Goal: Communication & Community: Participate in discussion

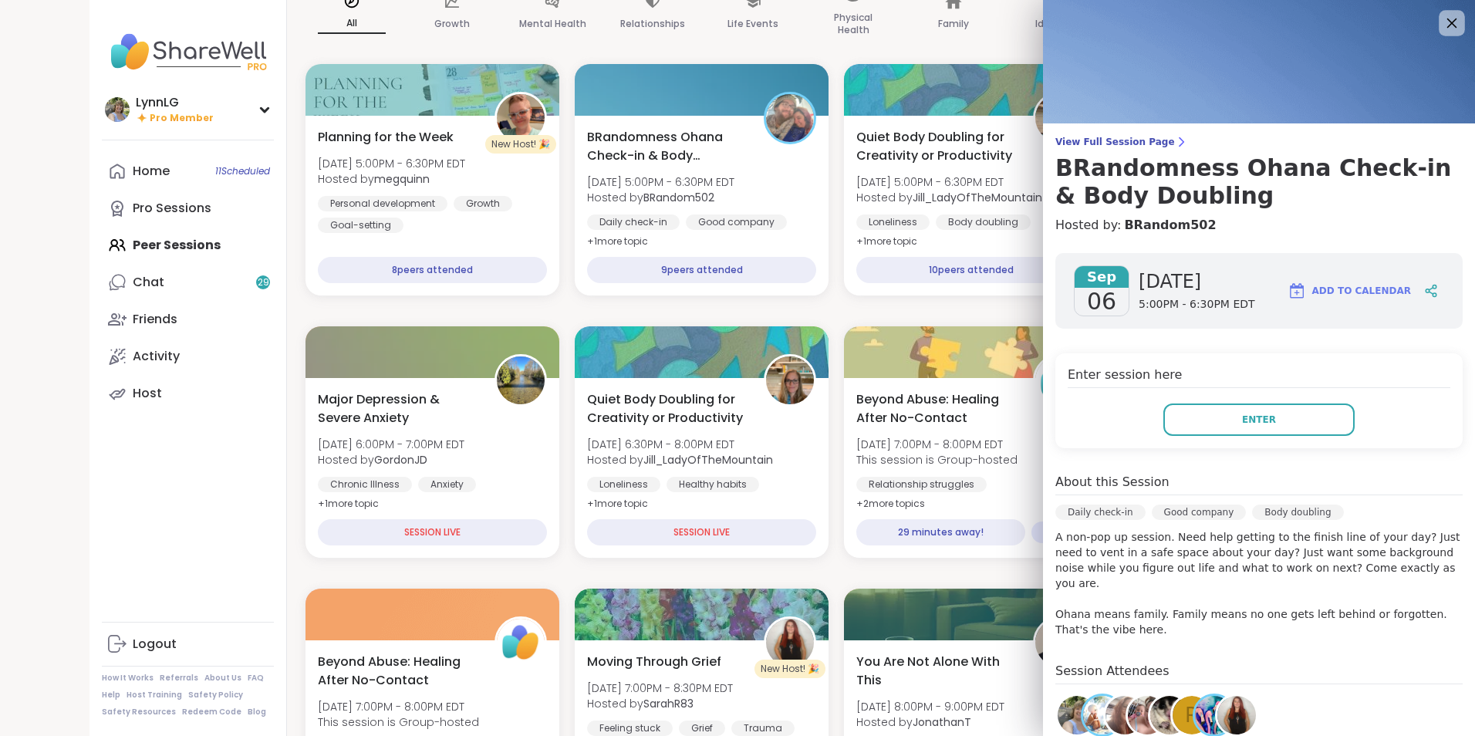
click at [1441, 24] on icon at bounding box center [1450, 22] width 19 height 19
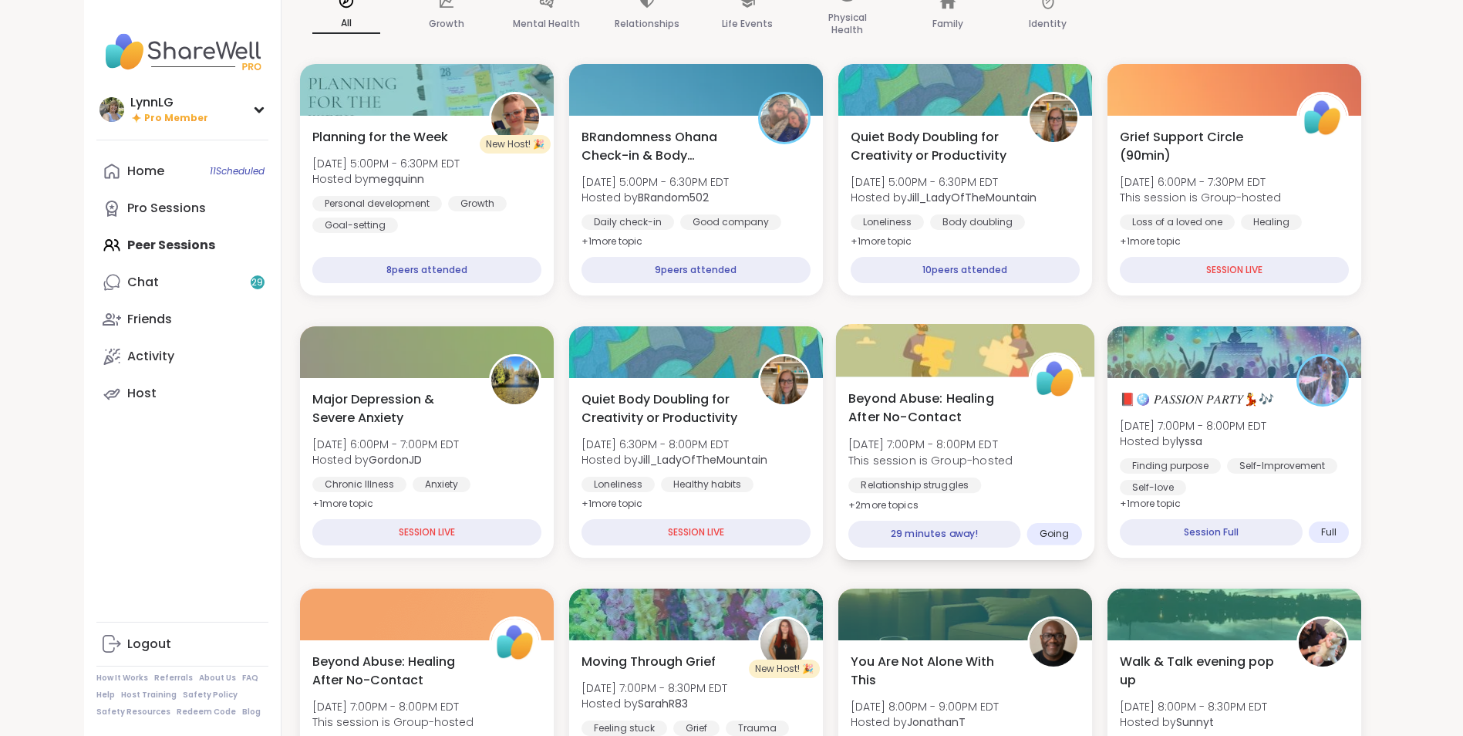
click at [1061, 466] on div "Beyond Abuse: Healing After No-Contact [DATE] 7:00PM - 8:00PM EDT This session …" at bounding box center [965, 452] width 234 height 126
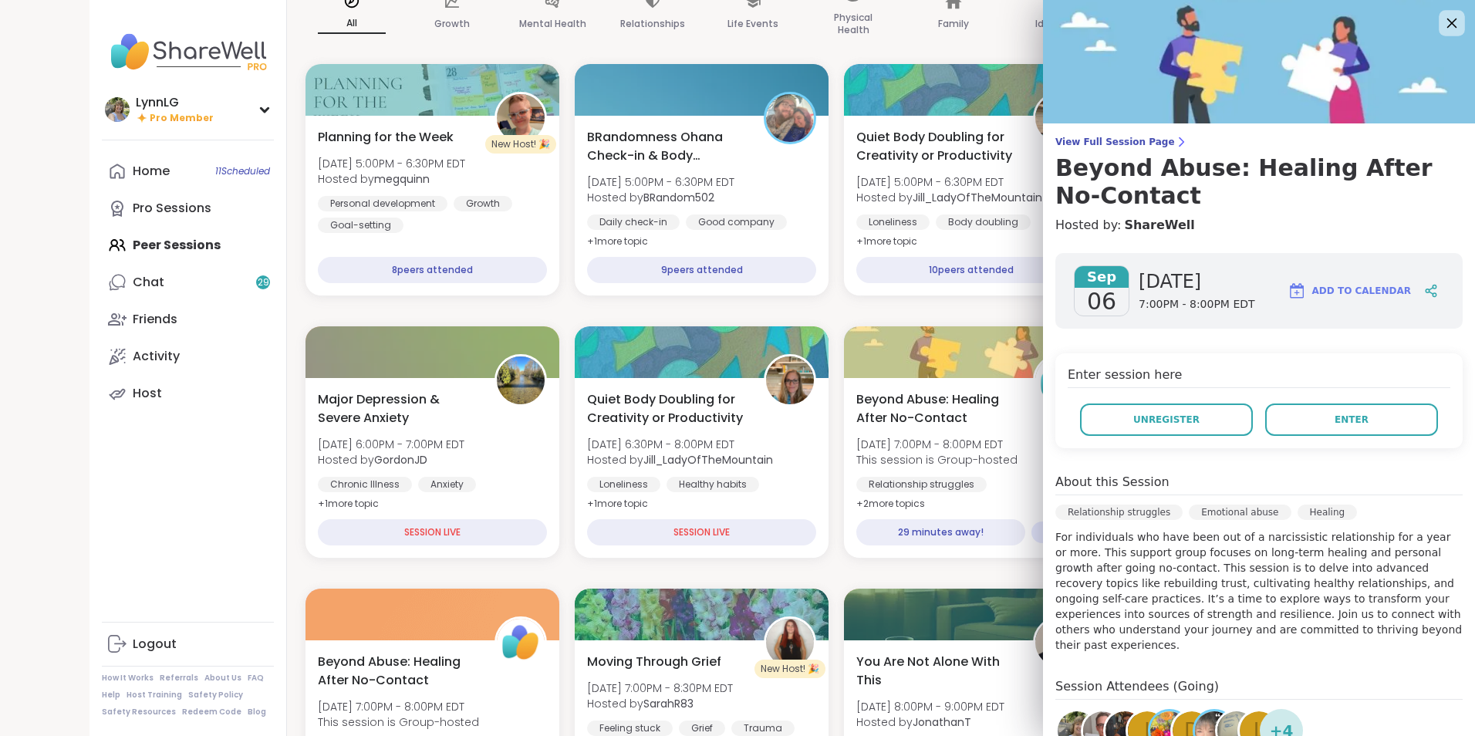
click at [1441, 20] on icon at bounding box center [1450, 22] width 19 height 19
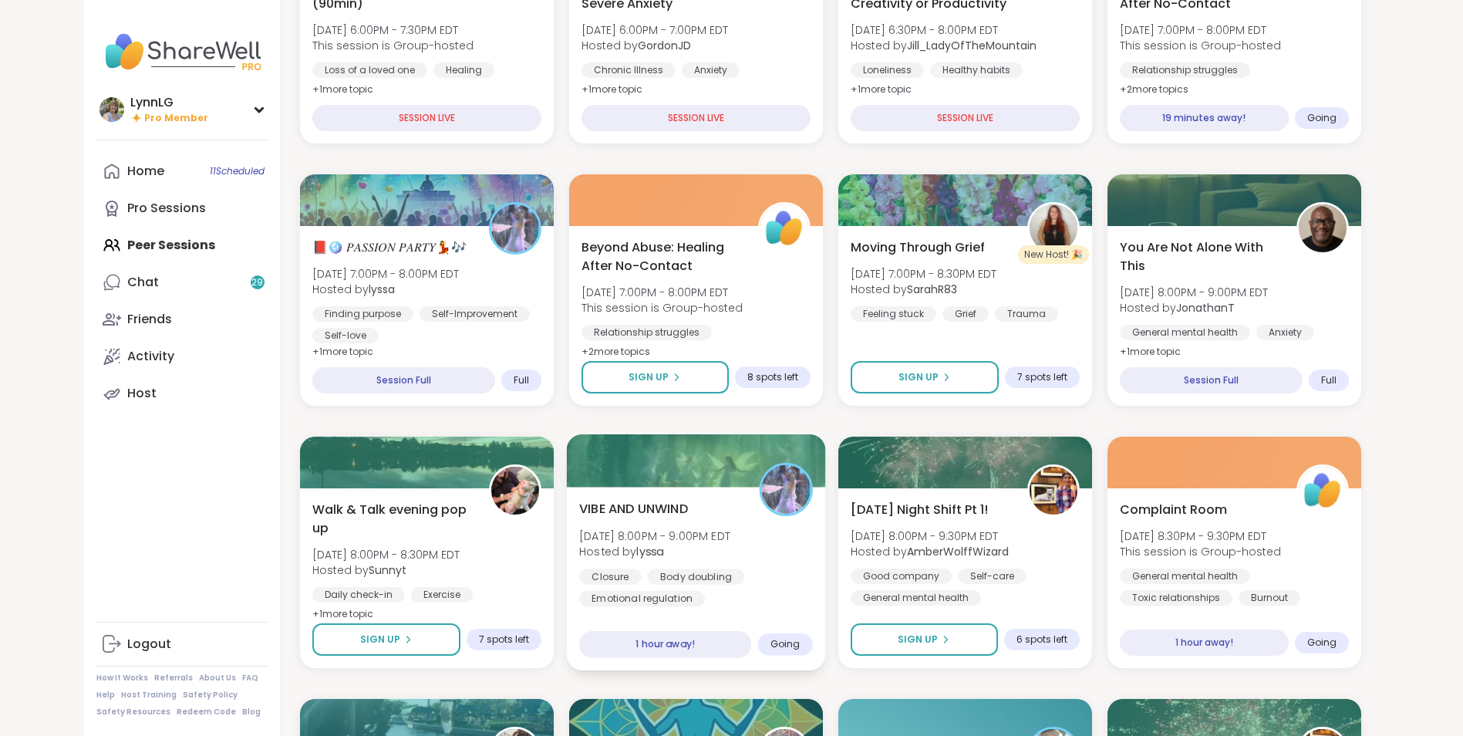
scroll to position [307, 0]
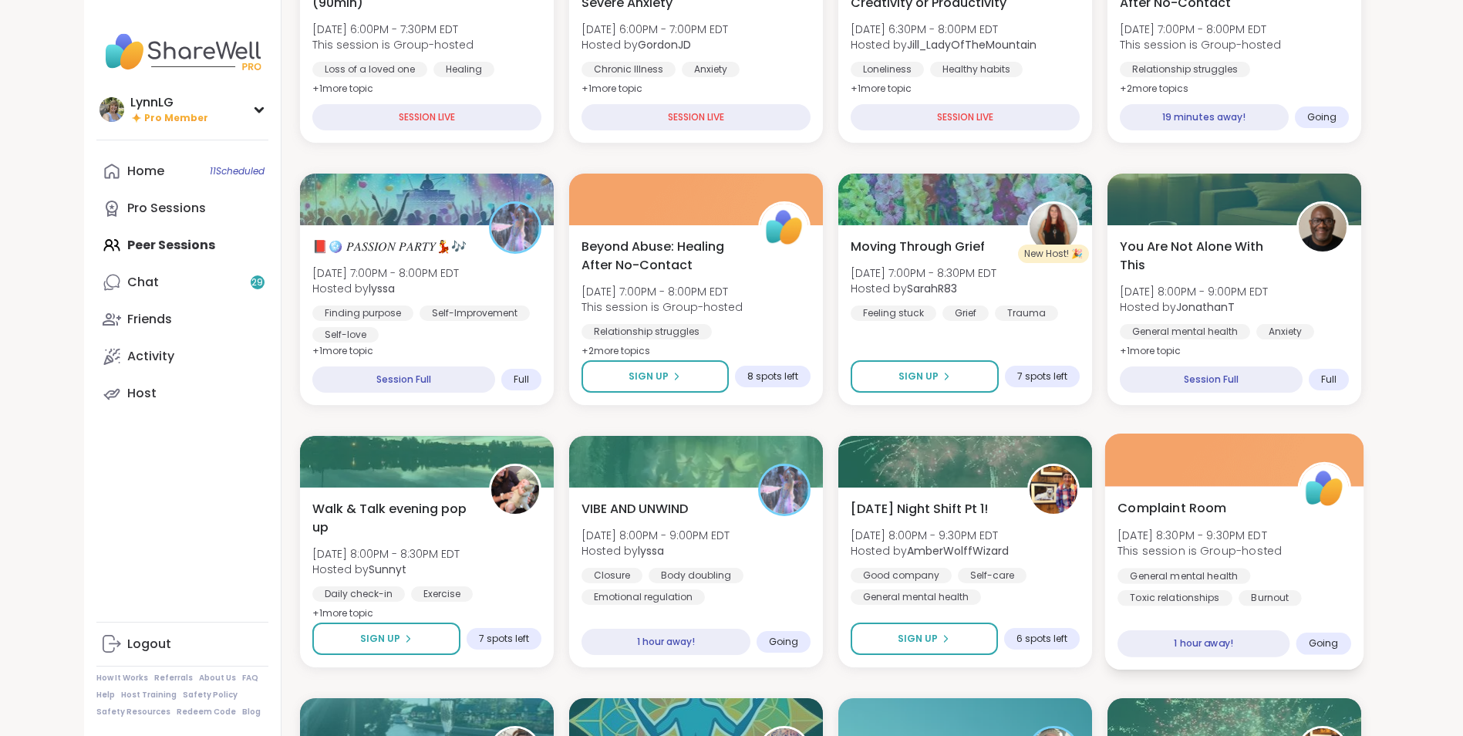
click at [1316, 563] on div "Complaint Room [DATE] 8:30PM - 9:30PM EDT This session is Group-hosted General …" at bounding box center [1234, 551] width 234 height 107
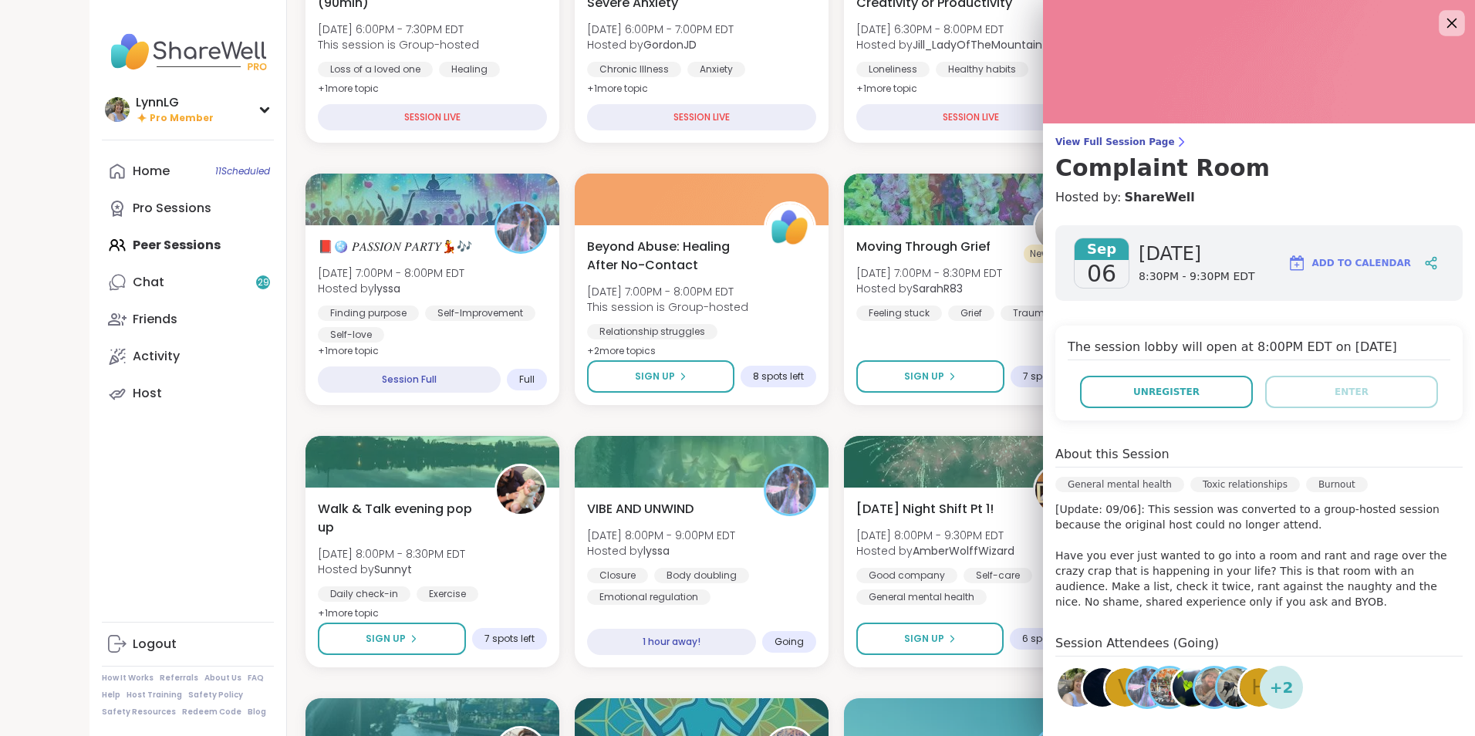
click at [1447, 24] on icon at bounding box center [1452, 24] width 10 height 10
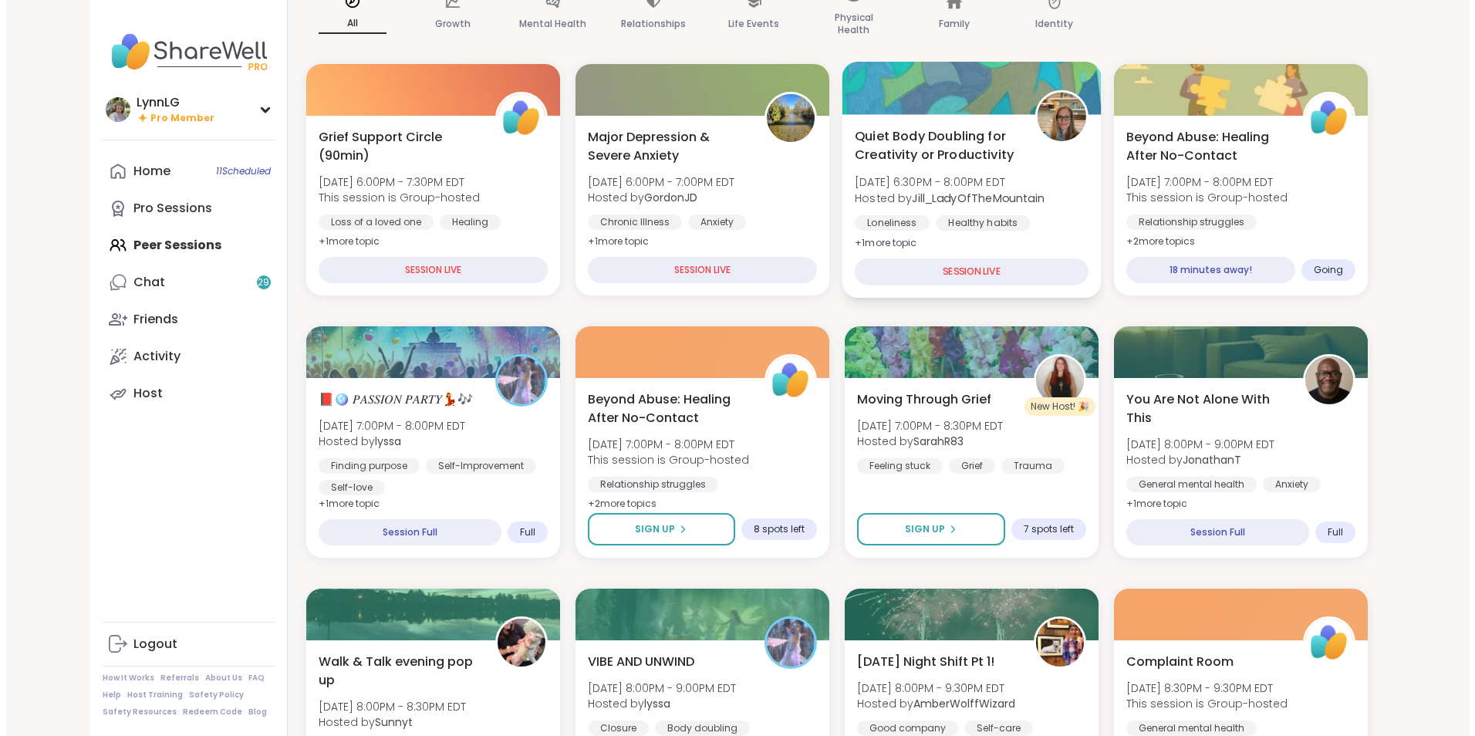
scroll to position [153, 0]
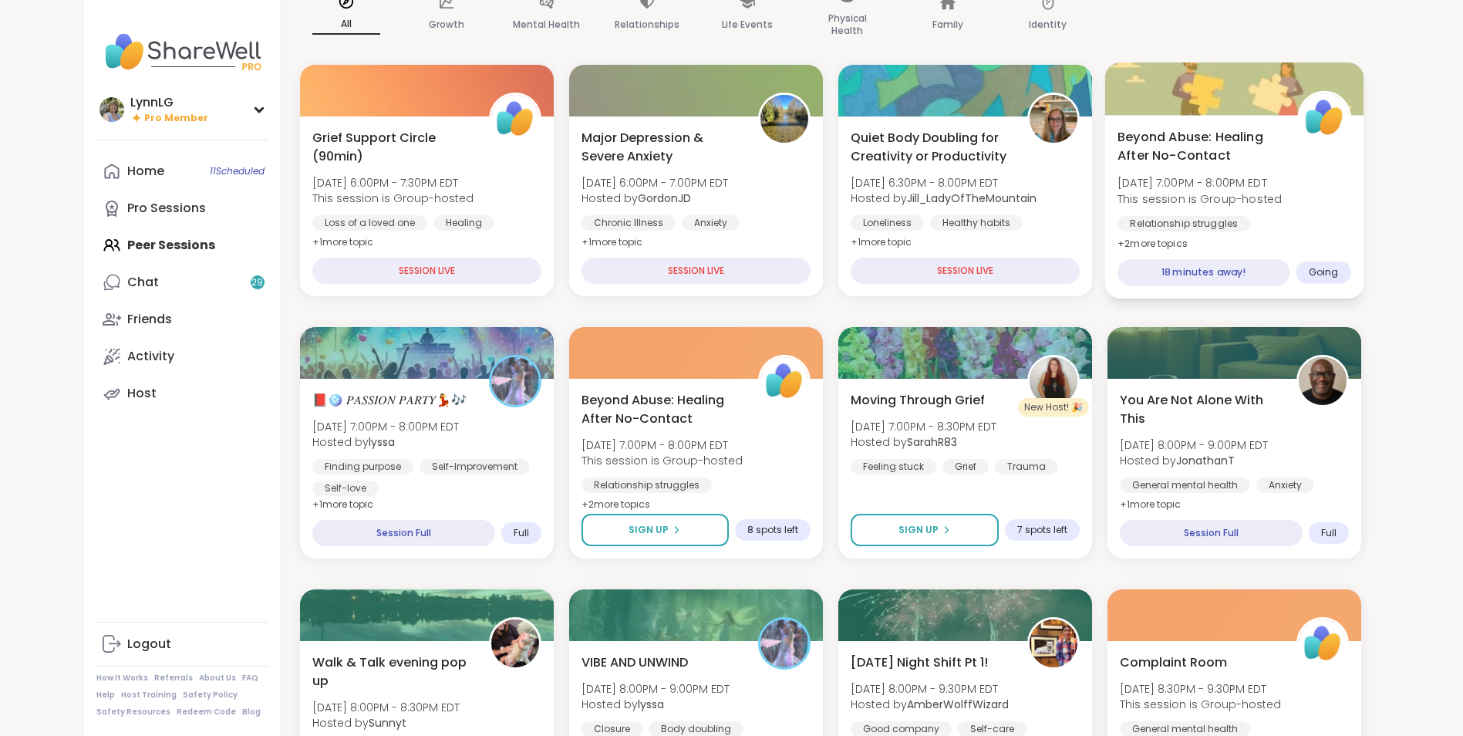
click at [1307, 209] on div "Beyond Abuse: Healing After No-Contact [DATE] 7:00PM - 8:00PM EDT This session …" at bounding box center [1234, 190] width 234 height 126
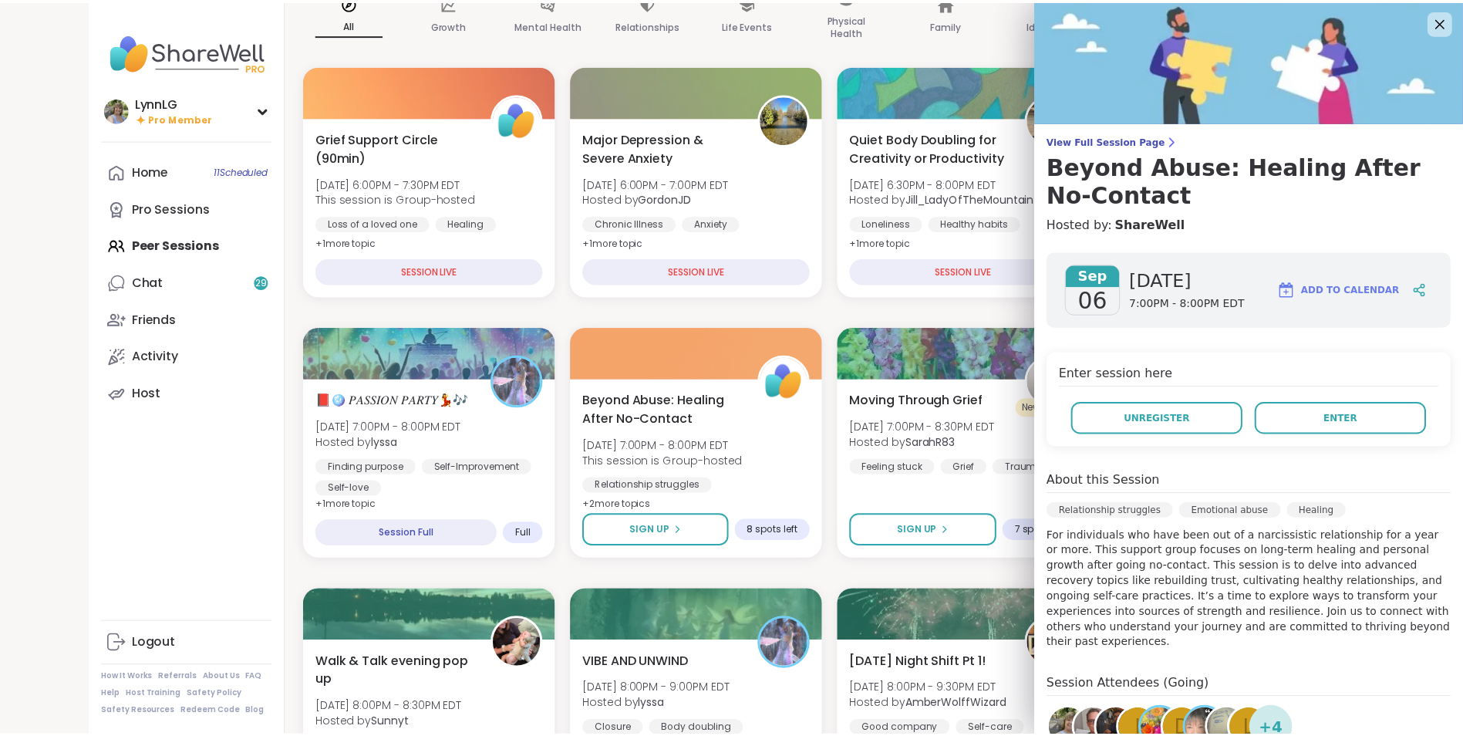
scroll to position [0, 0]
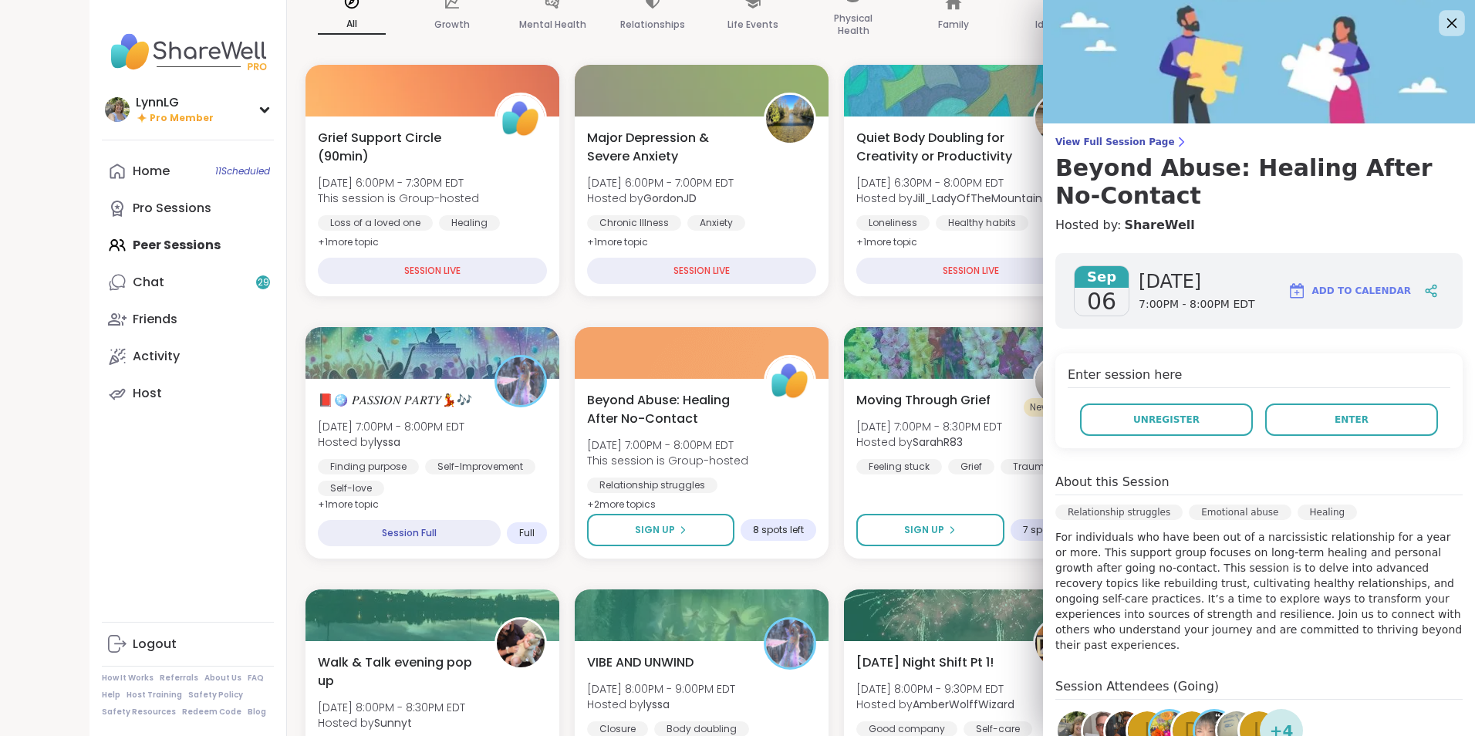
click at [1447, 22] on icon at bounding box center [1452, 24] width 10 height 10
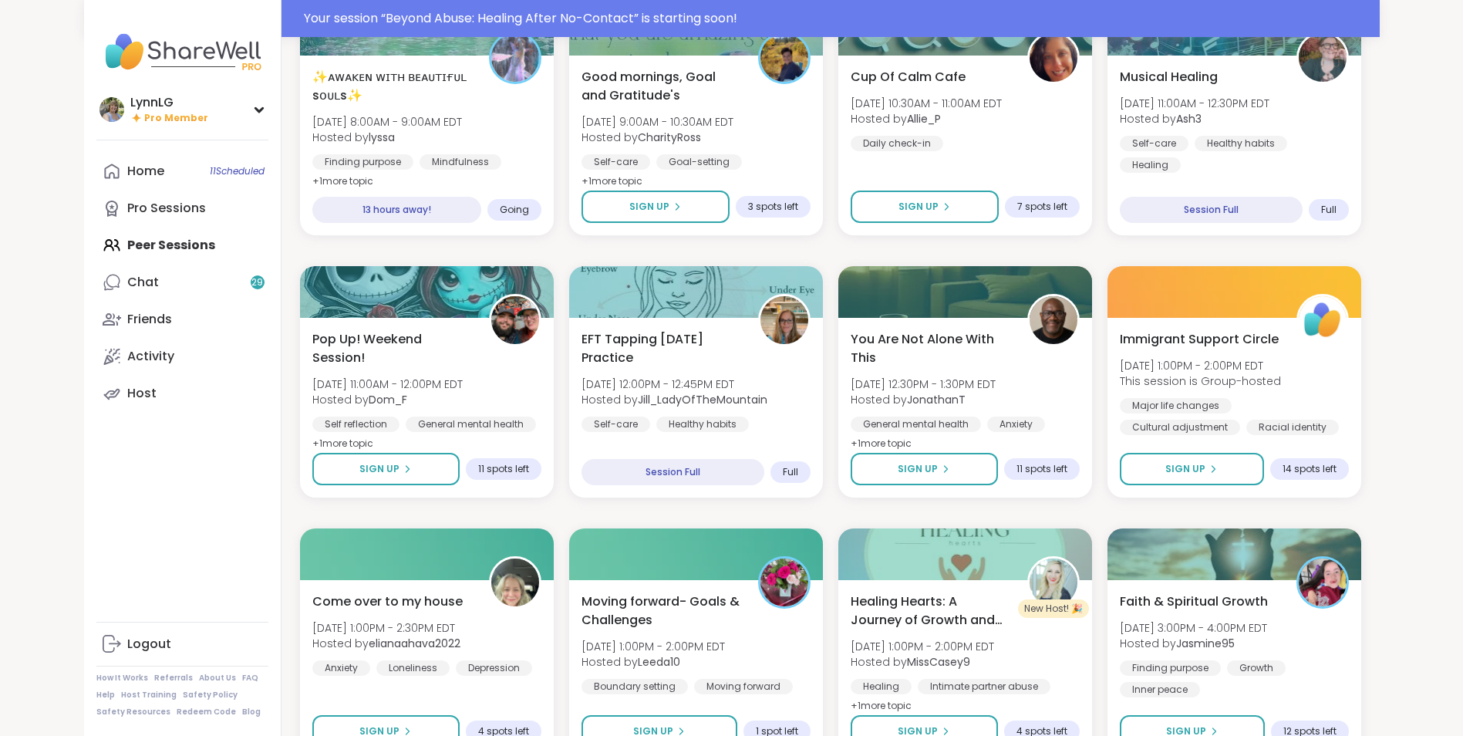
scroll to position [1582, 0]
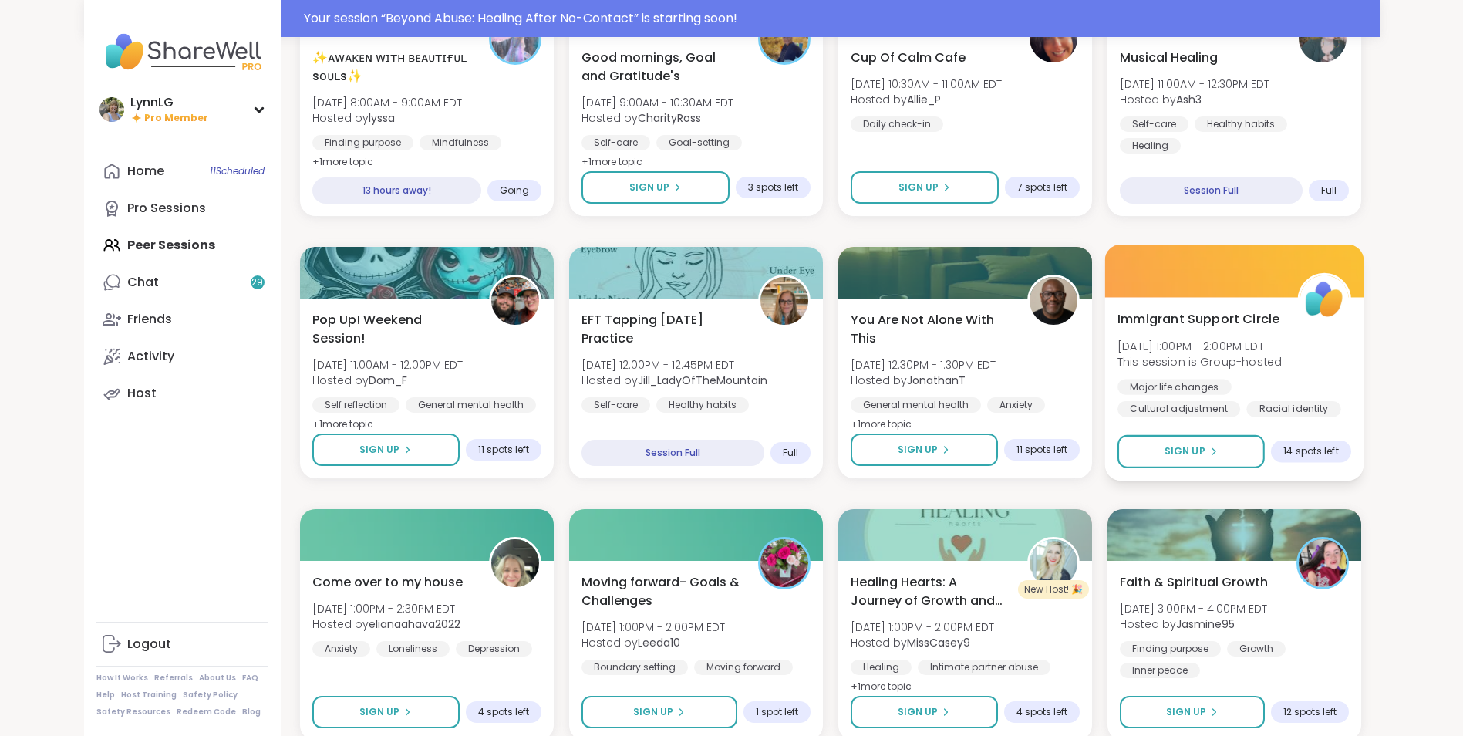
click at [1330, 377] on div "Immigrant Support Circle [DATE] 1:00PM - 2:00PM EDT This session is Group-hoste…" at bounding box center [1234, 362] width 234 height 107
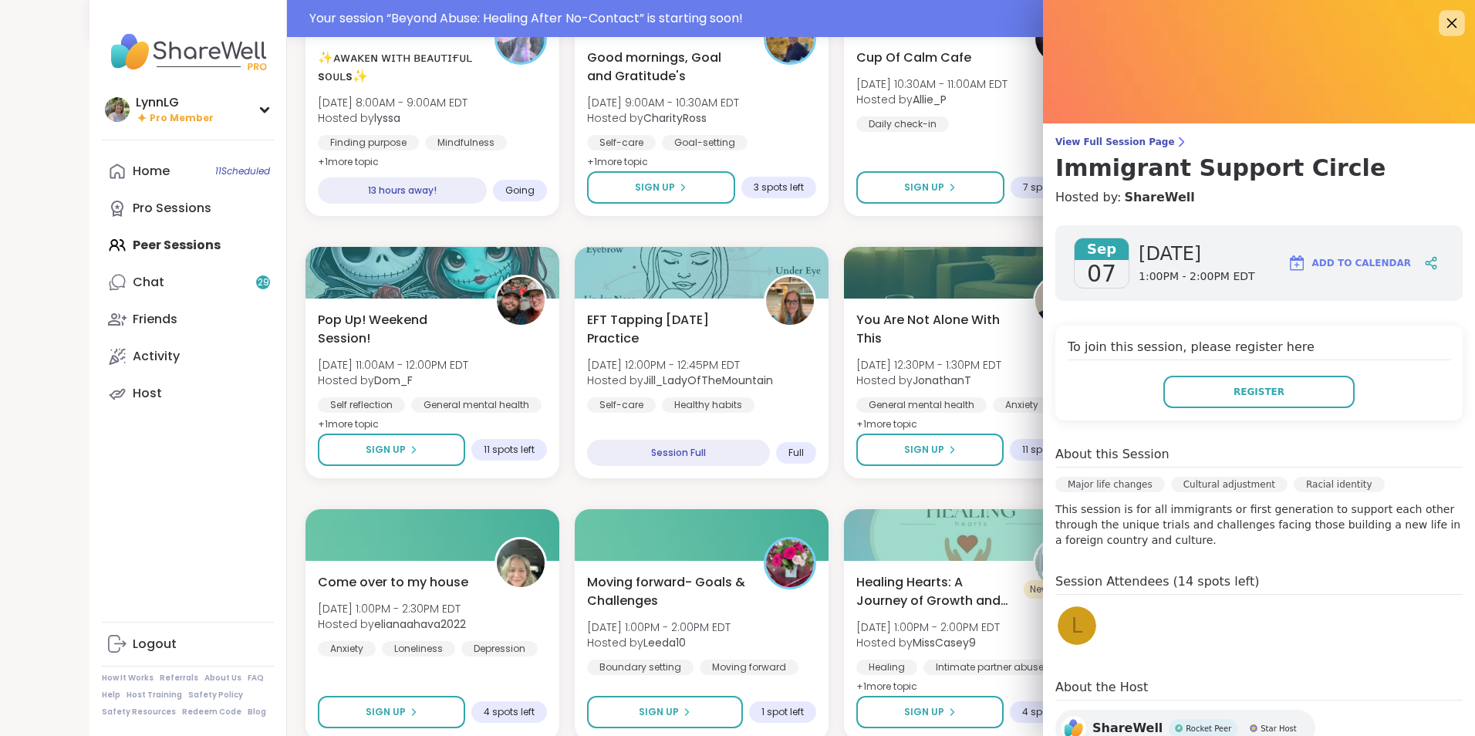
click at [1447, 22] on icon at bounding box center [1452, 24] width 10 height 10
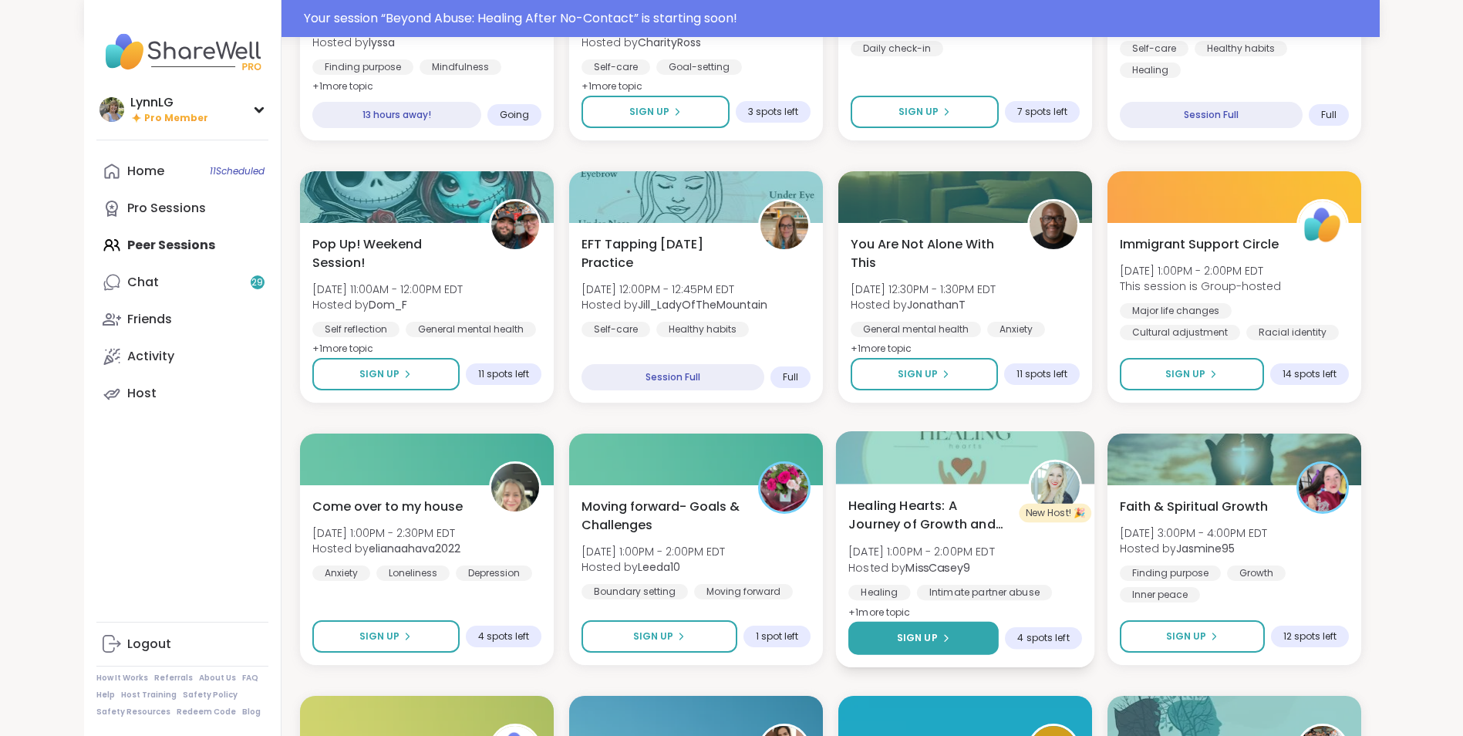
scroll to position [1658, 0]
click at [919, 631] on span "Sign Up" at bounding box center [916, 637] width 41 height 14
click at [1056, 554] on div "Healing Hearts: A Journey of Growth and Strength [DATE] 1:00PM - 2:00PM EDT Hos…" at bounding box center [965, 558] width 234 height 126
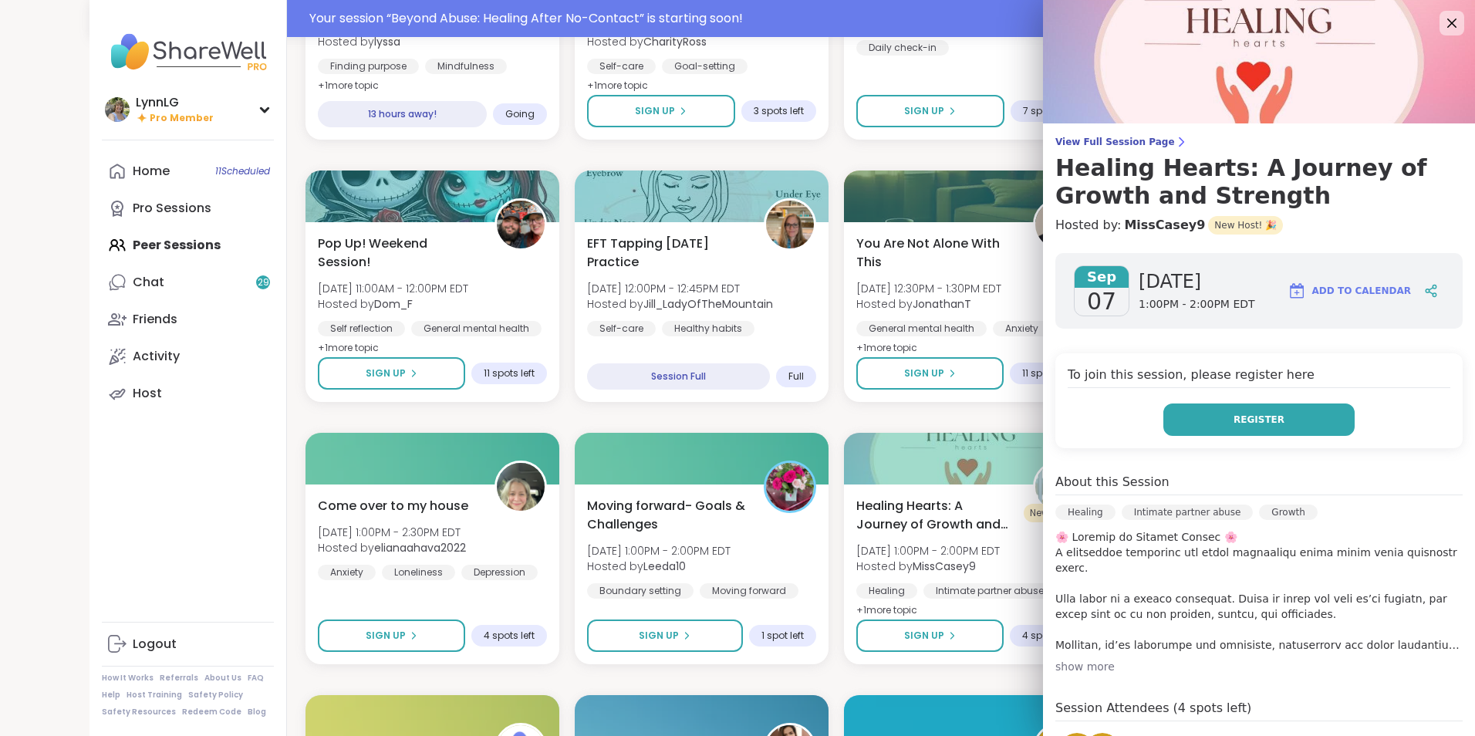
click at [1213, 413] on button "Register" at bounding box center [1258, 419] width 191 height 32
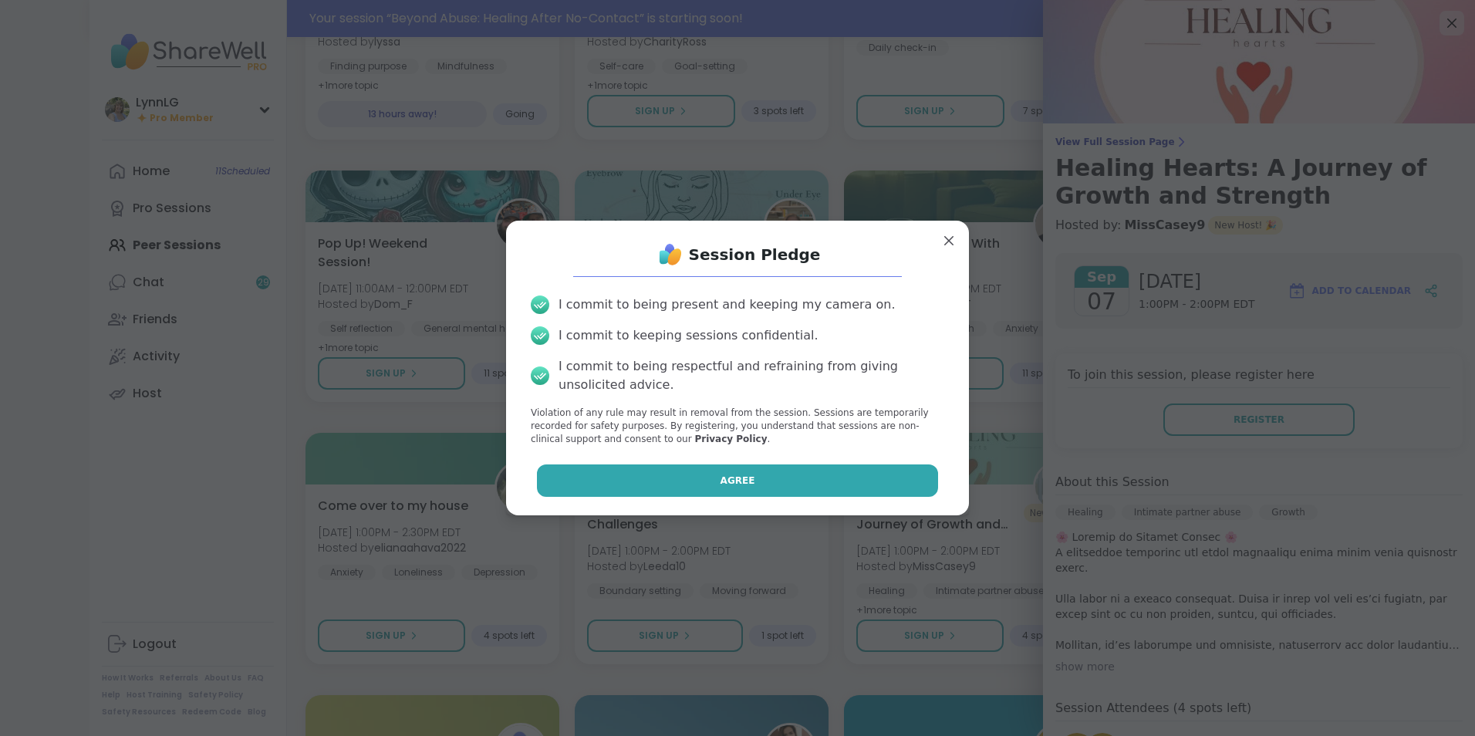
click at [684, 475] on button "Agree" at bounding box center [738, 480] width 402 height 32
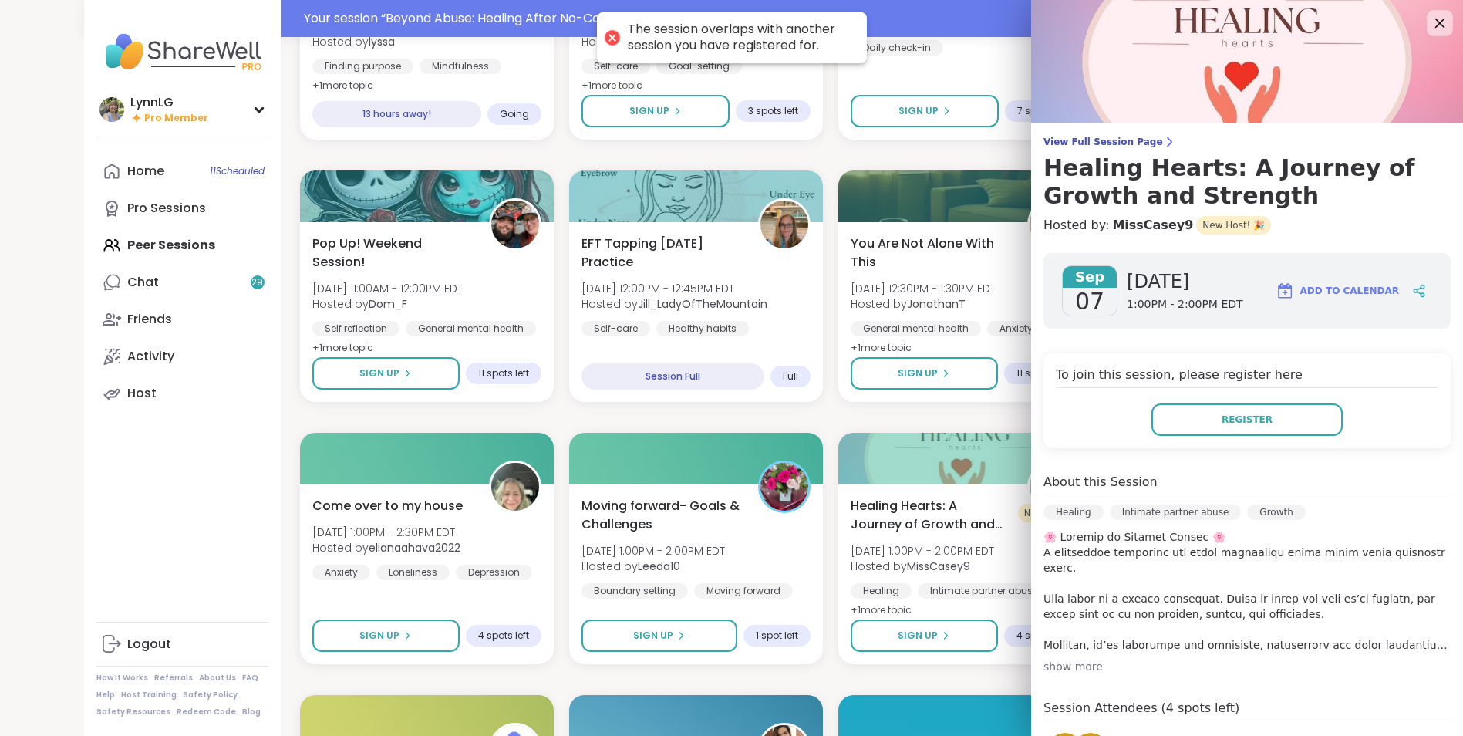
click at [1430, 20] on icon at bounding box center [1439, 22] width 19 height 19
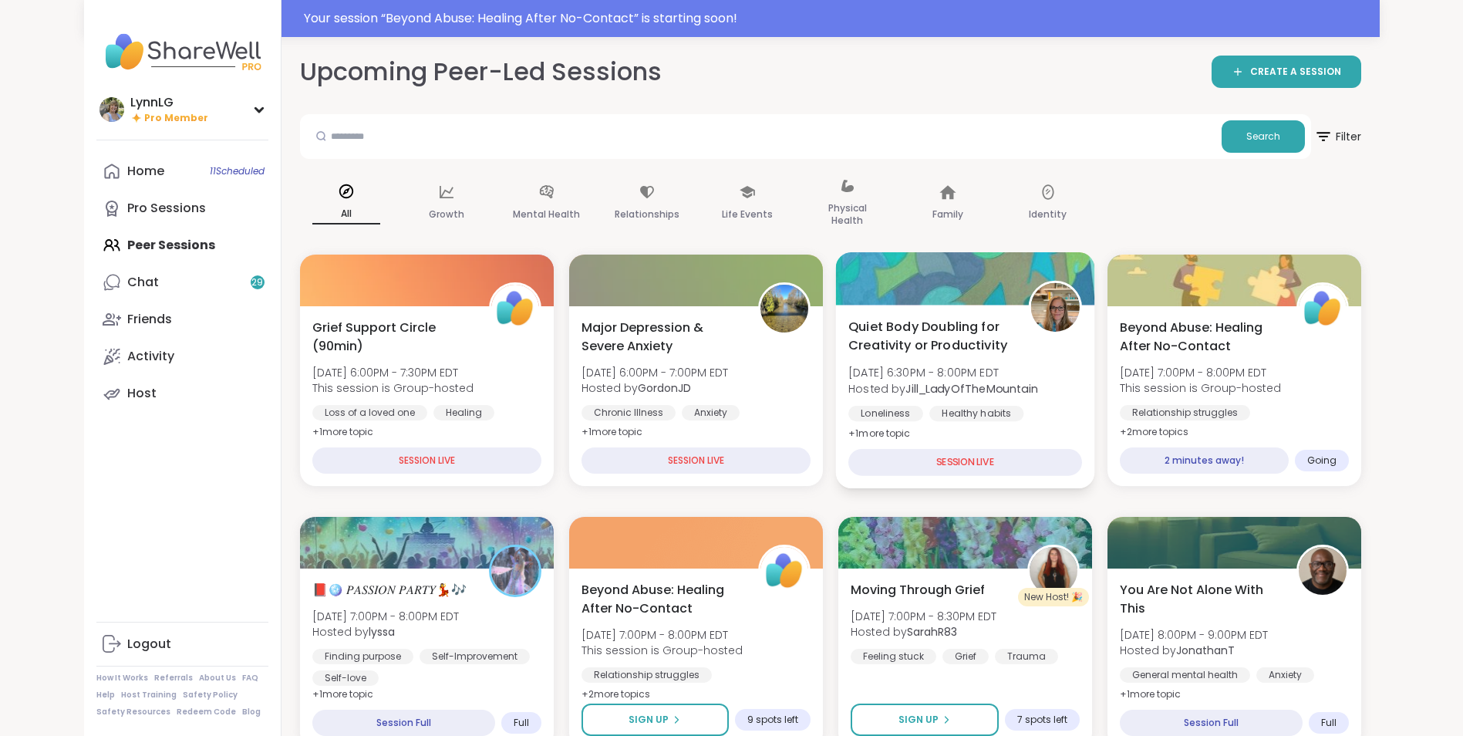
scroll to position [0, 0]
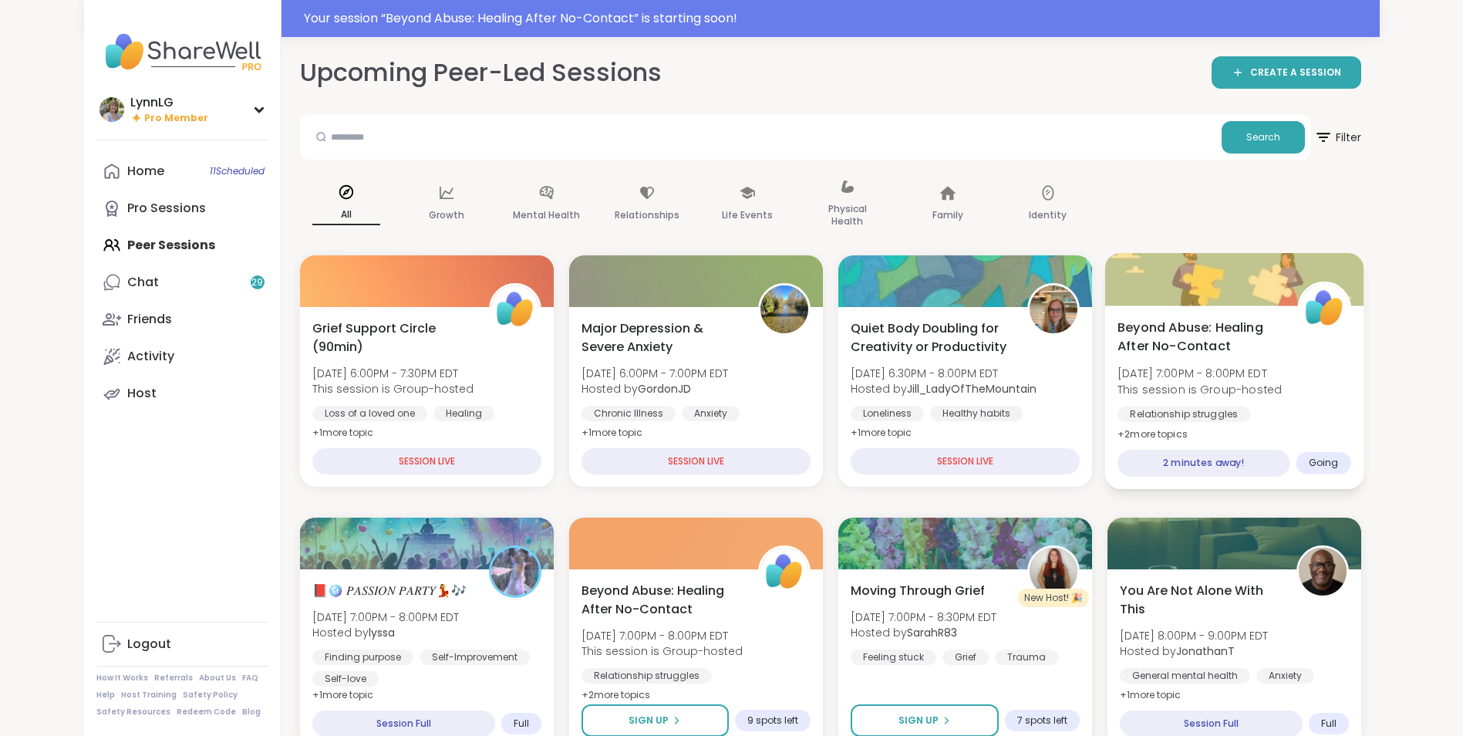
click at [1331, 392] on div "Beyond Abuse: Healing After No-Contact [DATE] 7:00PM - 8:00PM EDT This session …" at bounding box center [1234, 381] width 234 height 126
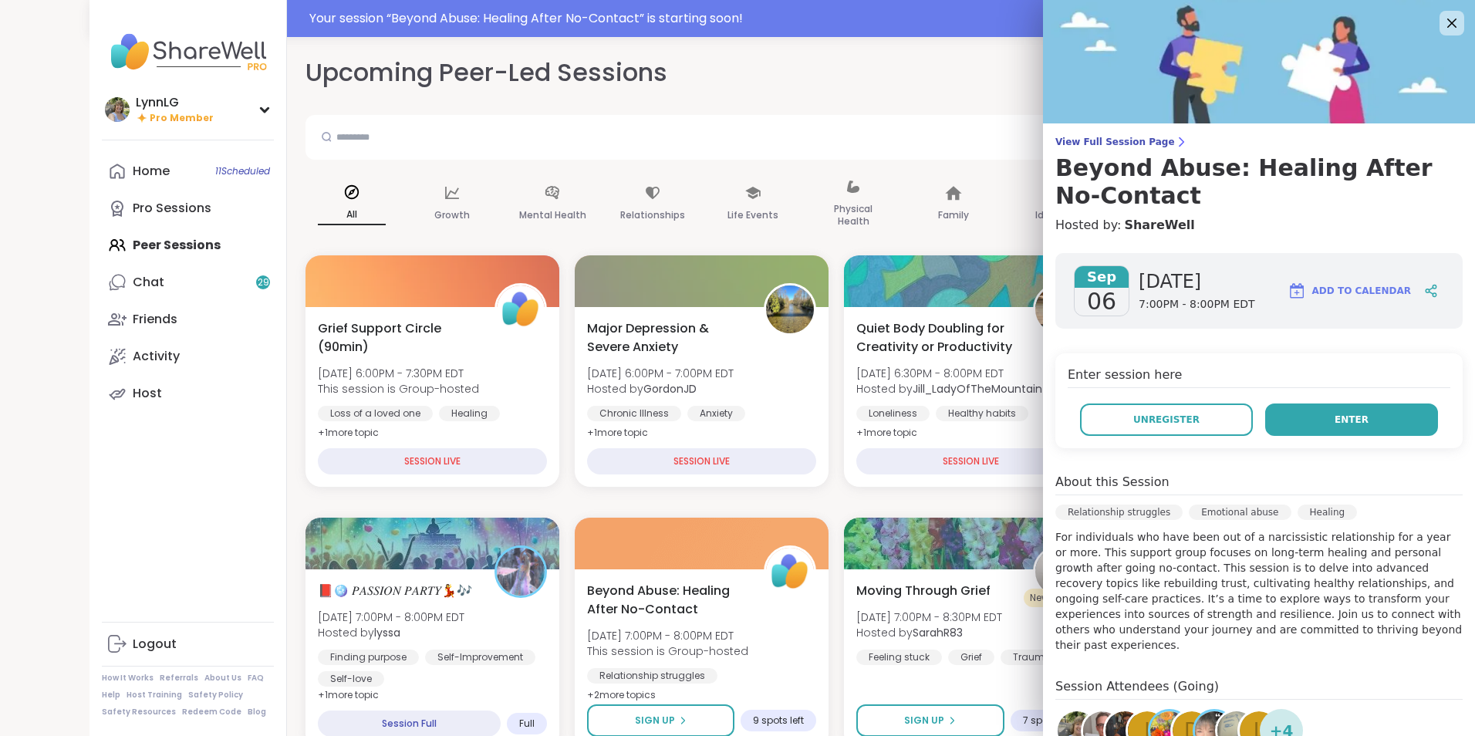
click at [1334, 423] on span "Enter" at bounding box center [1351, 420] width 34 height 14
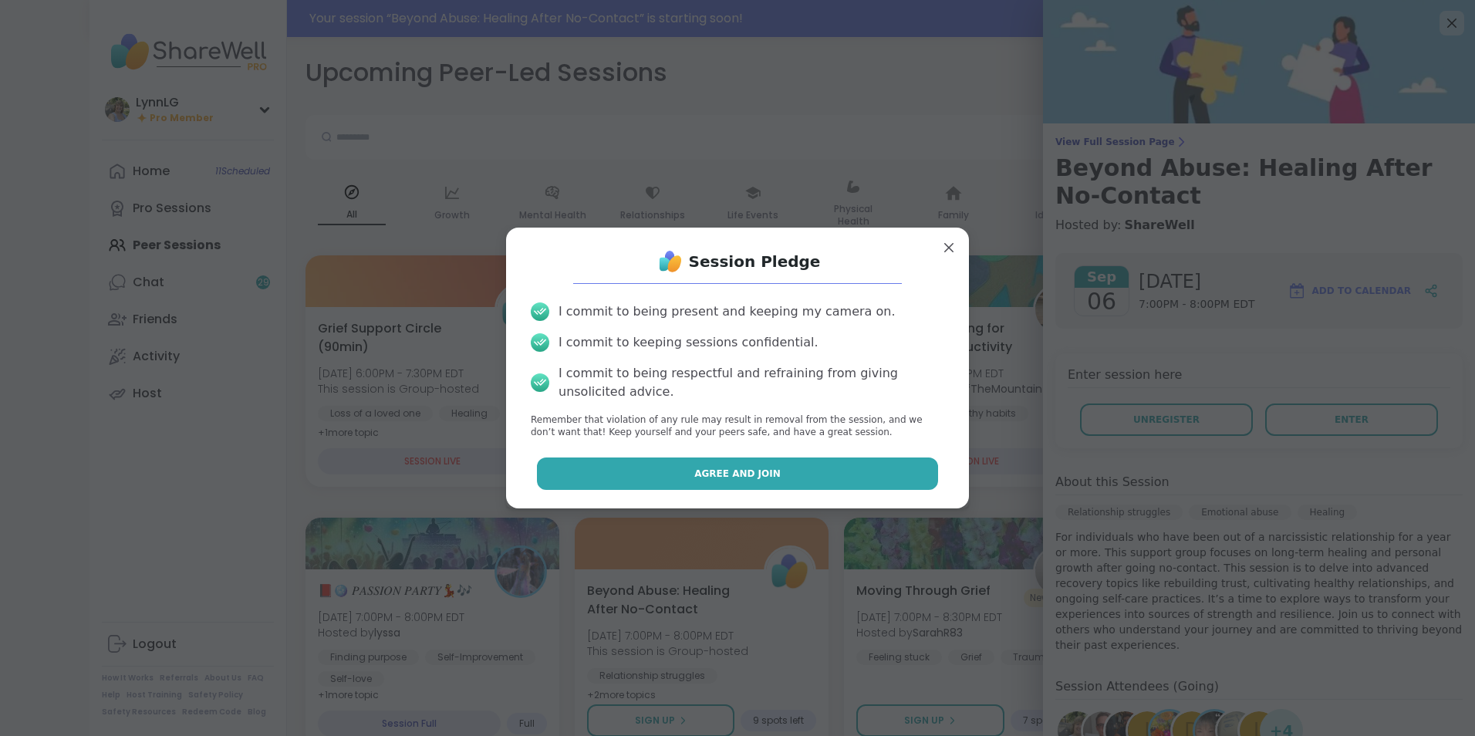
click at [706, 464] on button "Agree and Join" at bounding box center [738, 473] width 402 height 32
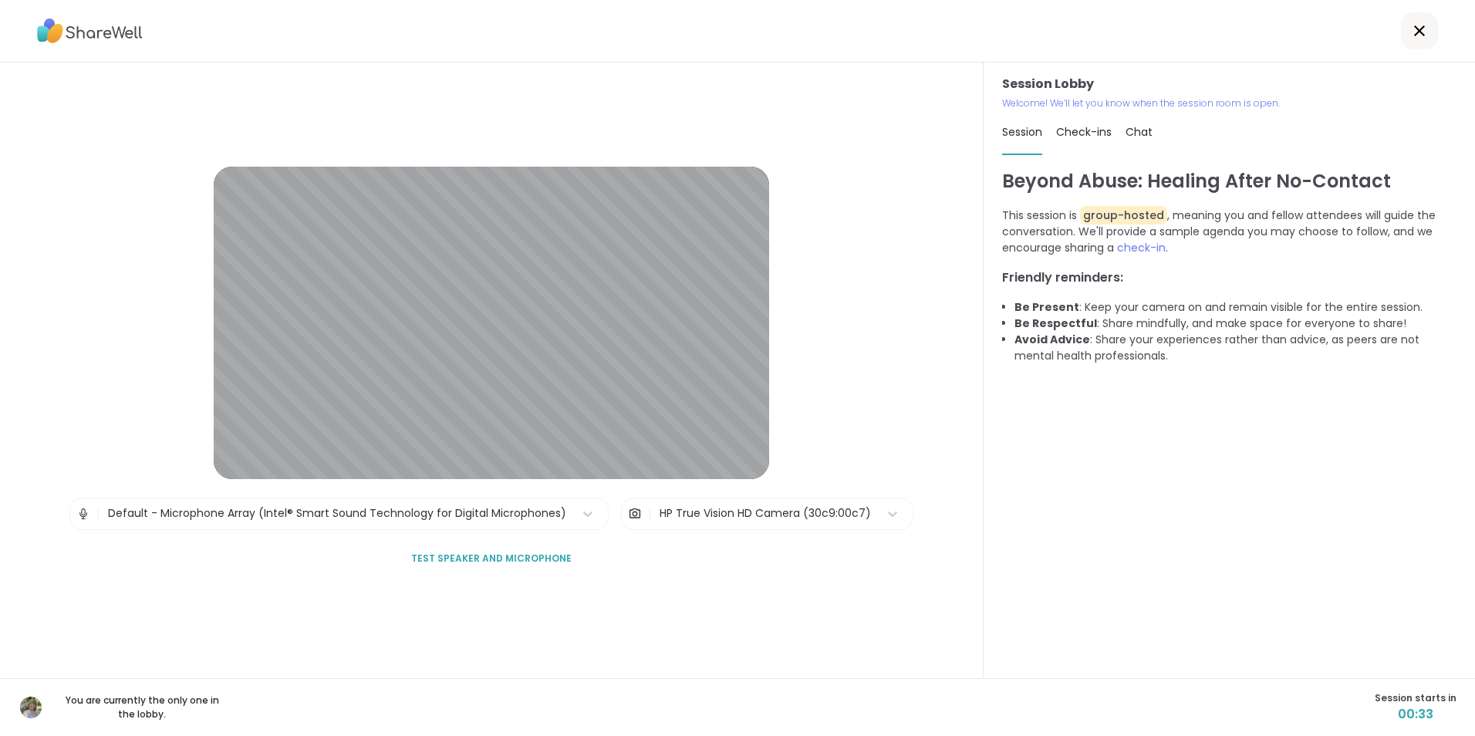
click at [1410, 31] on icon at bounding box center [1419, 31] width 19 height 19
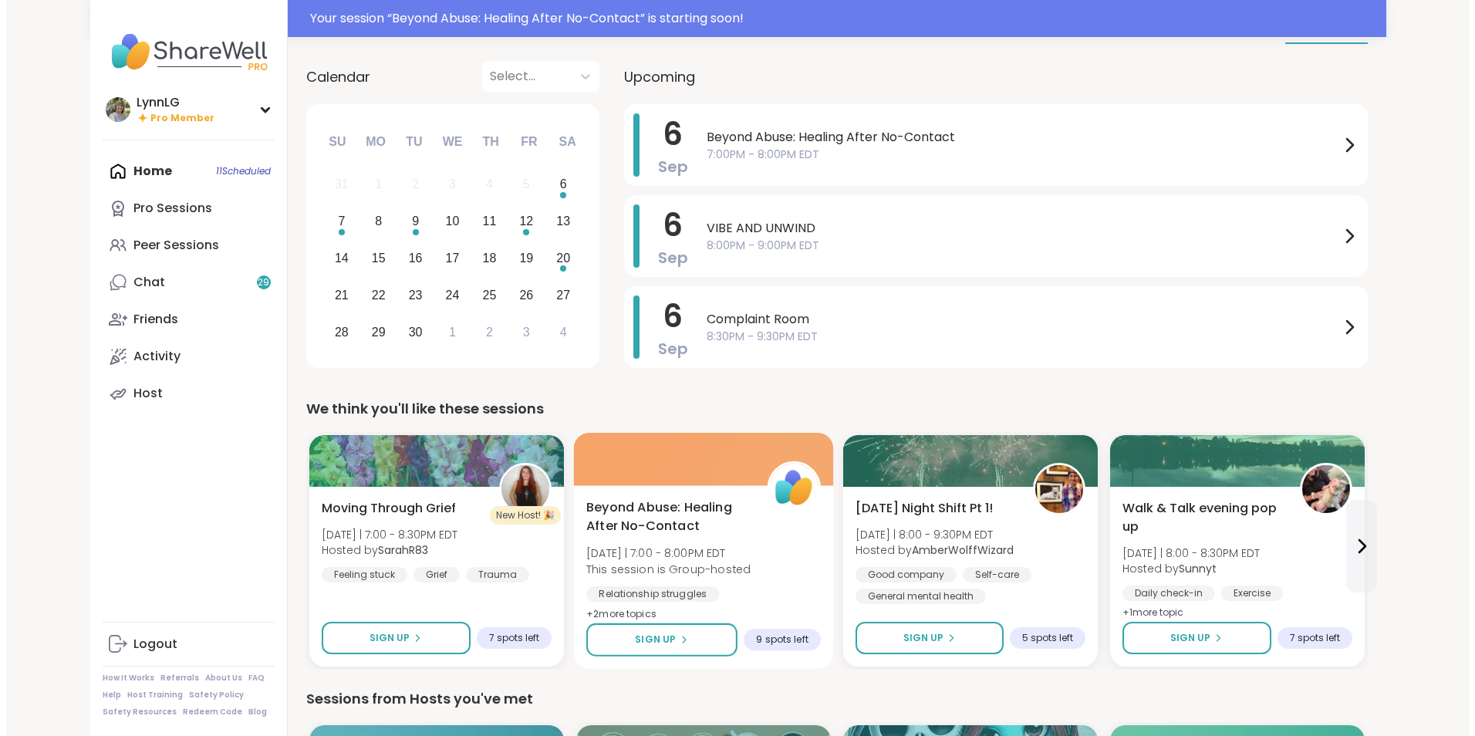
scroll to position [76, 0]
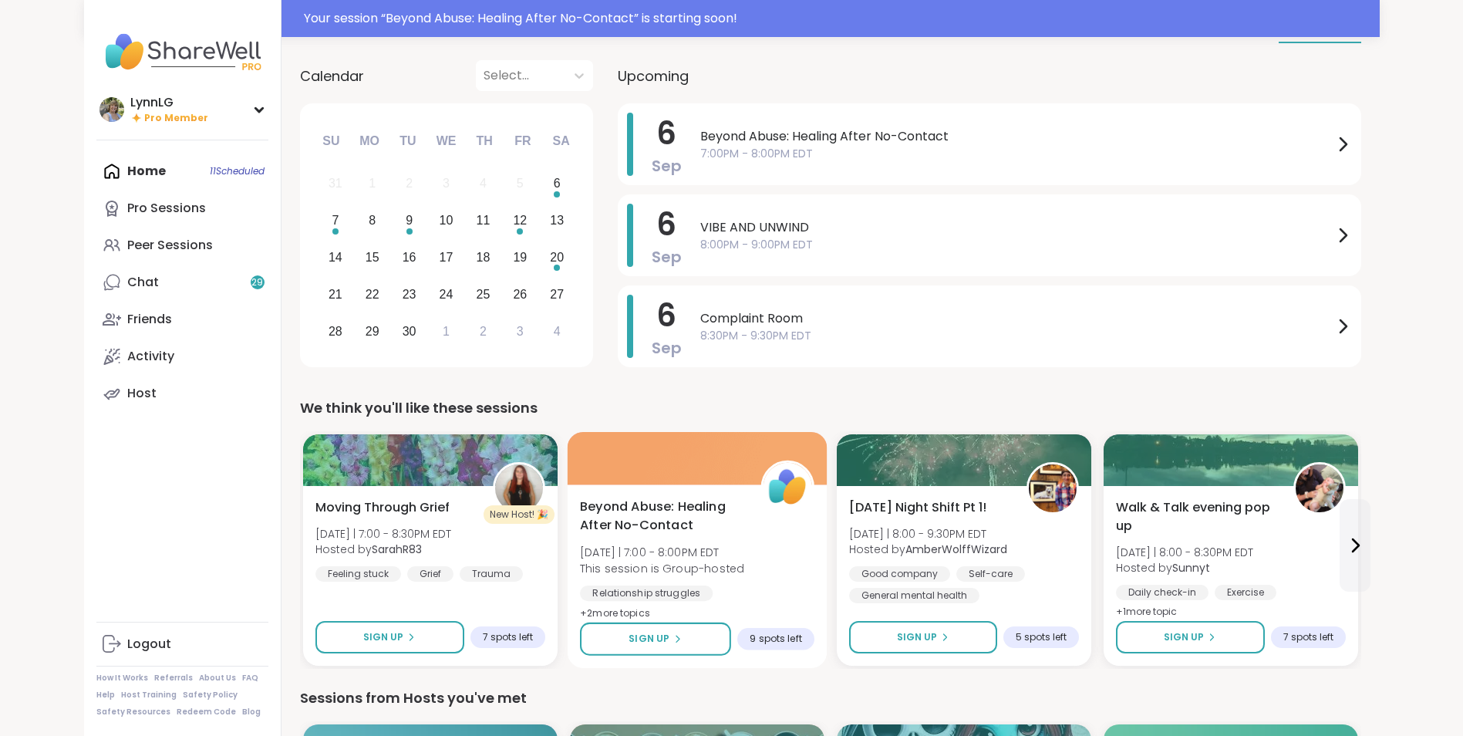
click at [762, 581] on div "Beyond Abuse: Healing After No-Contact [DATE] | 7:00 - 8:00PM EDT This session …" at bounding box center [697, 560] width 234 height 126
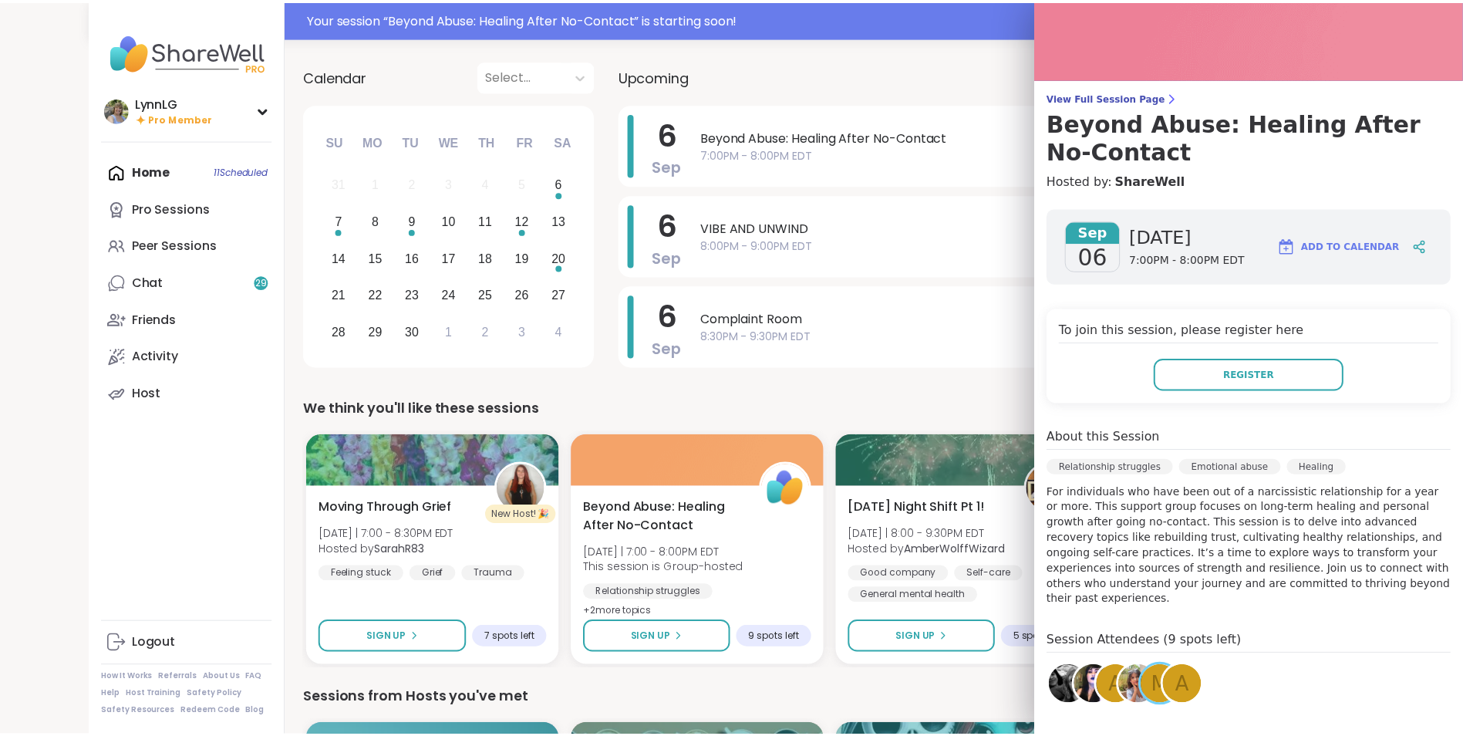
scroll to position [0, 0]
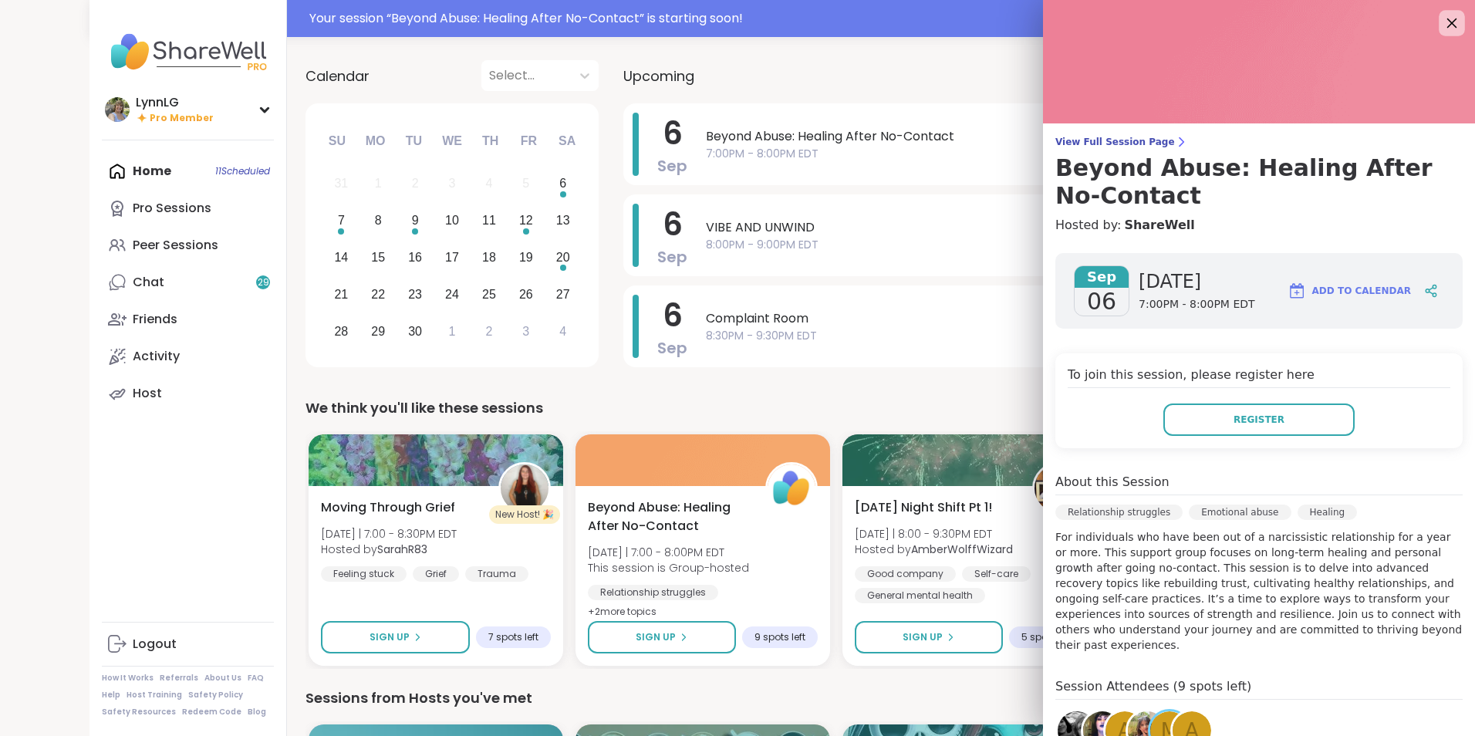
click at [1441, 23] on icon at bounding box center [1450, 22] width 19 height 19
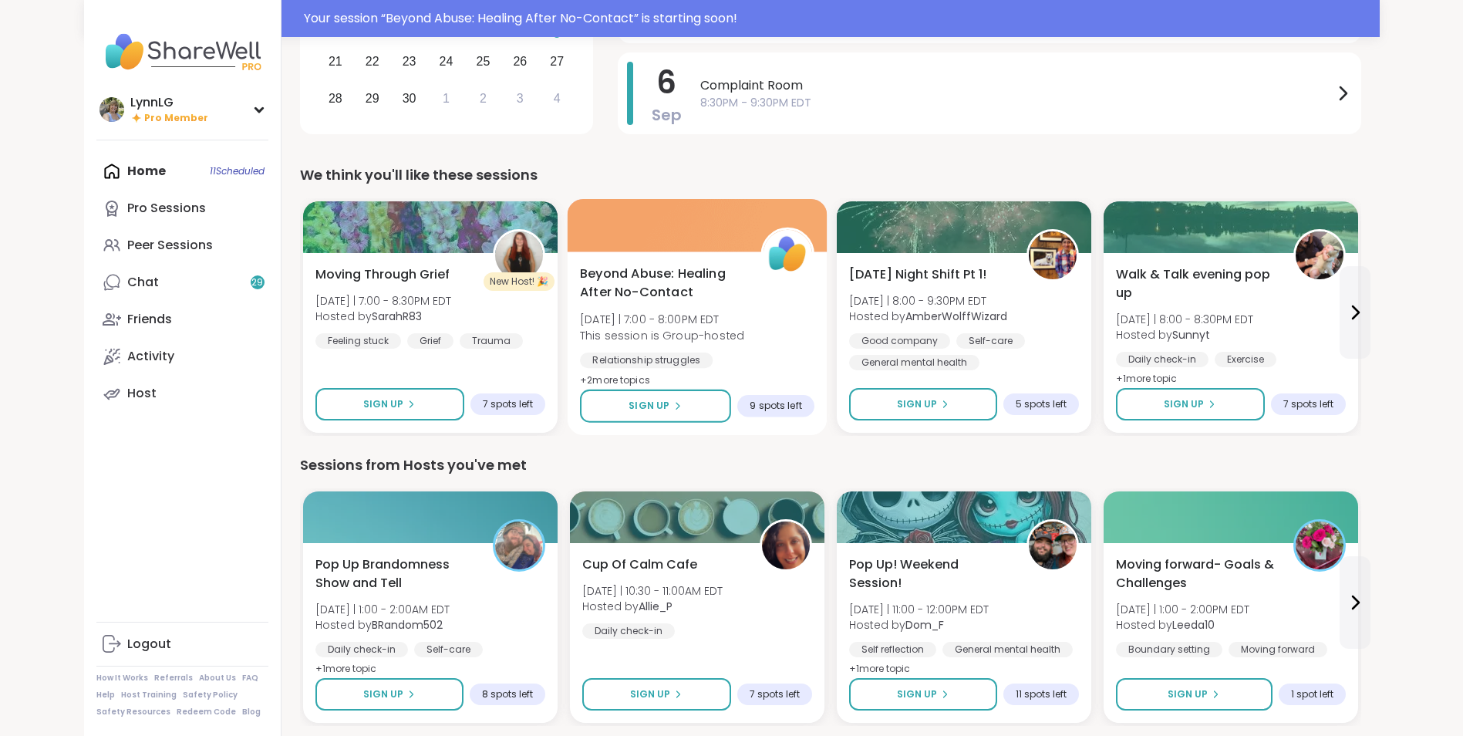
scroll to position [308, 0]
click at [760, 332] on div "Beyond Abuse: Healing After No-Contact [DATE] | 7:00 - 8:00PM EDT This session …" at bounding box center [697, 328] width 234 height 126
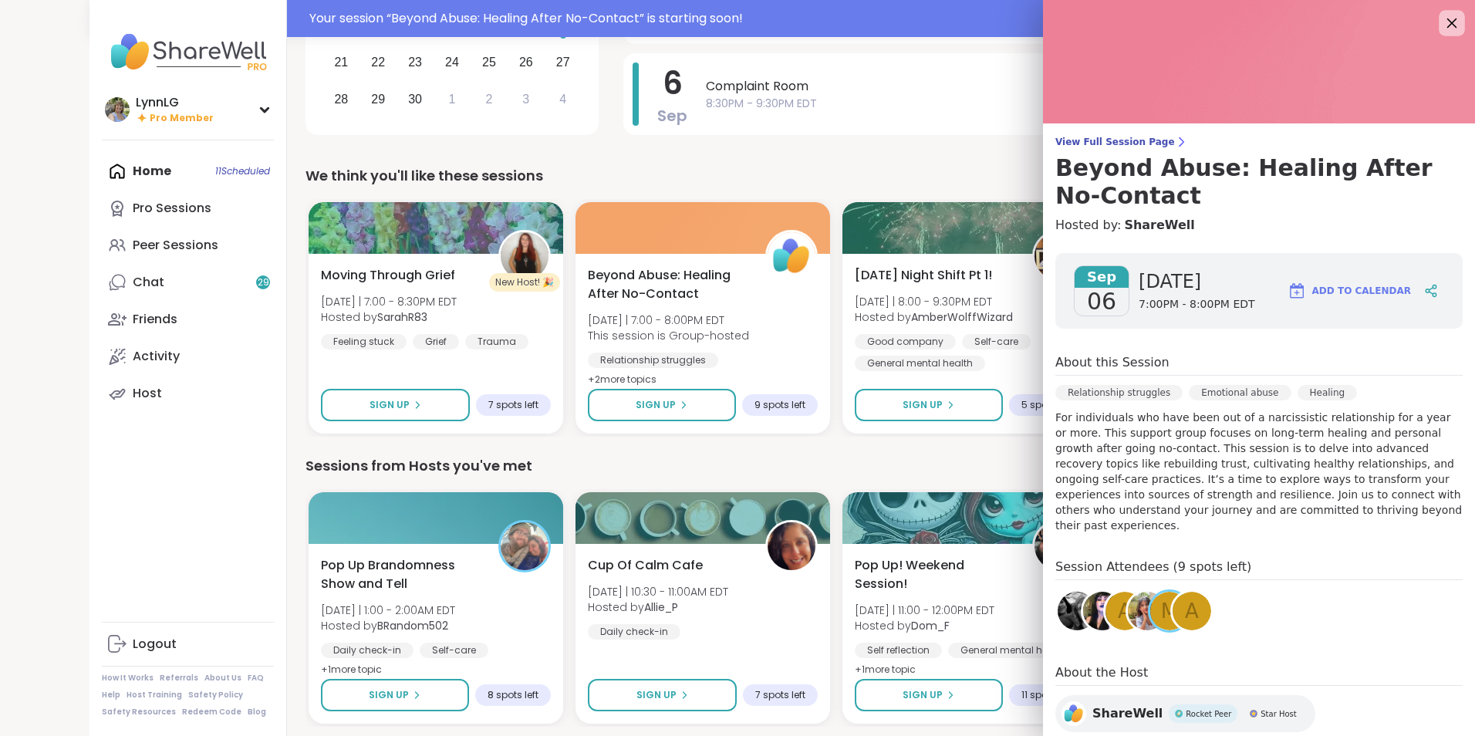
click at [1441, 17] on icon at bounding box center [1450, 22] width 19 height 19
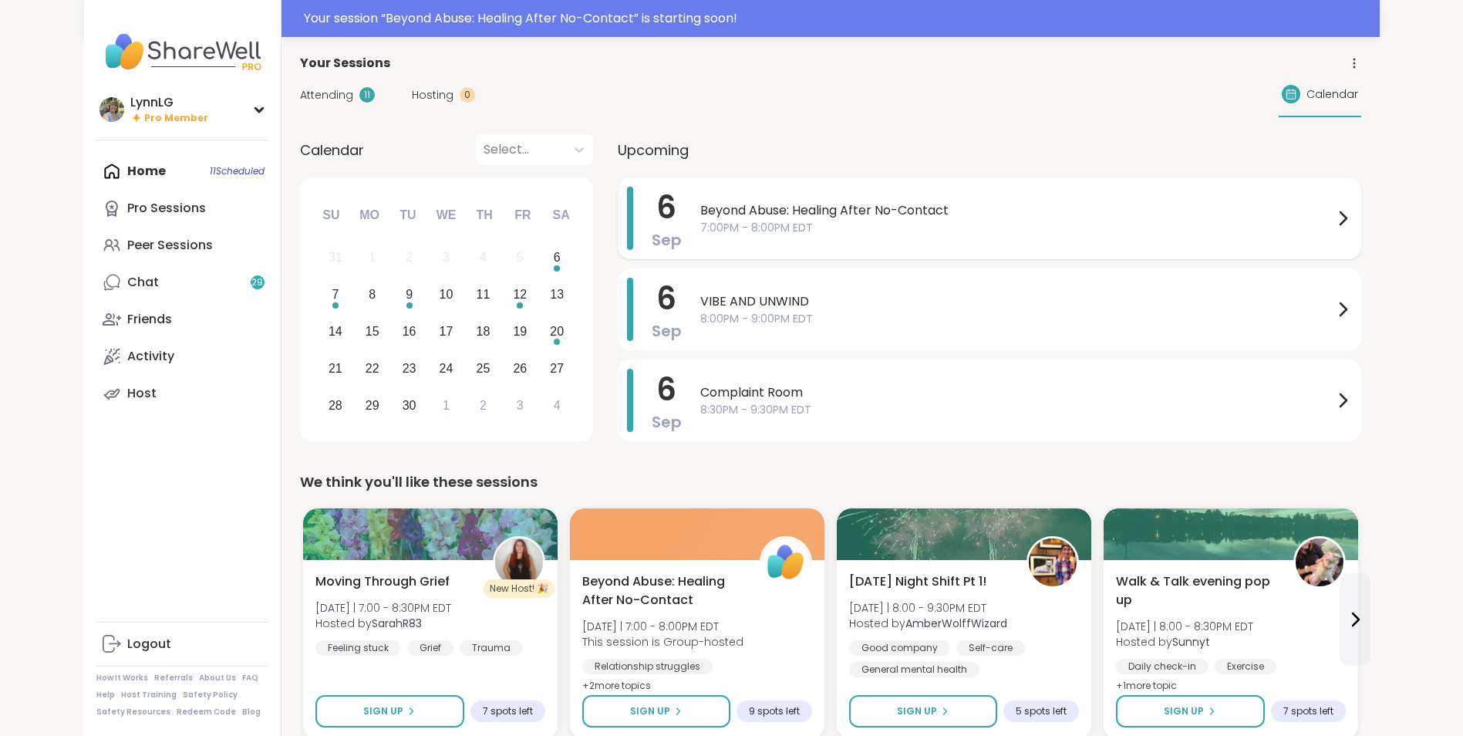
scroll to position [0, 0]
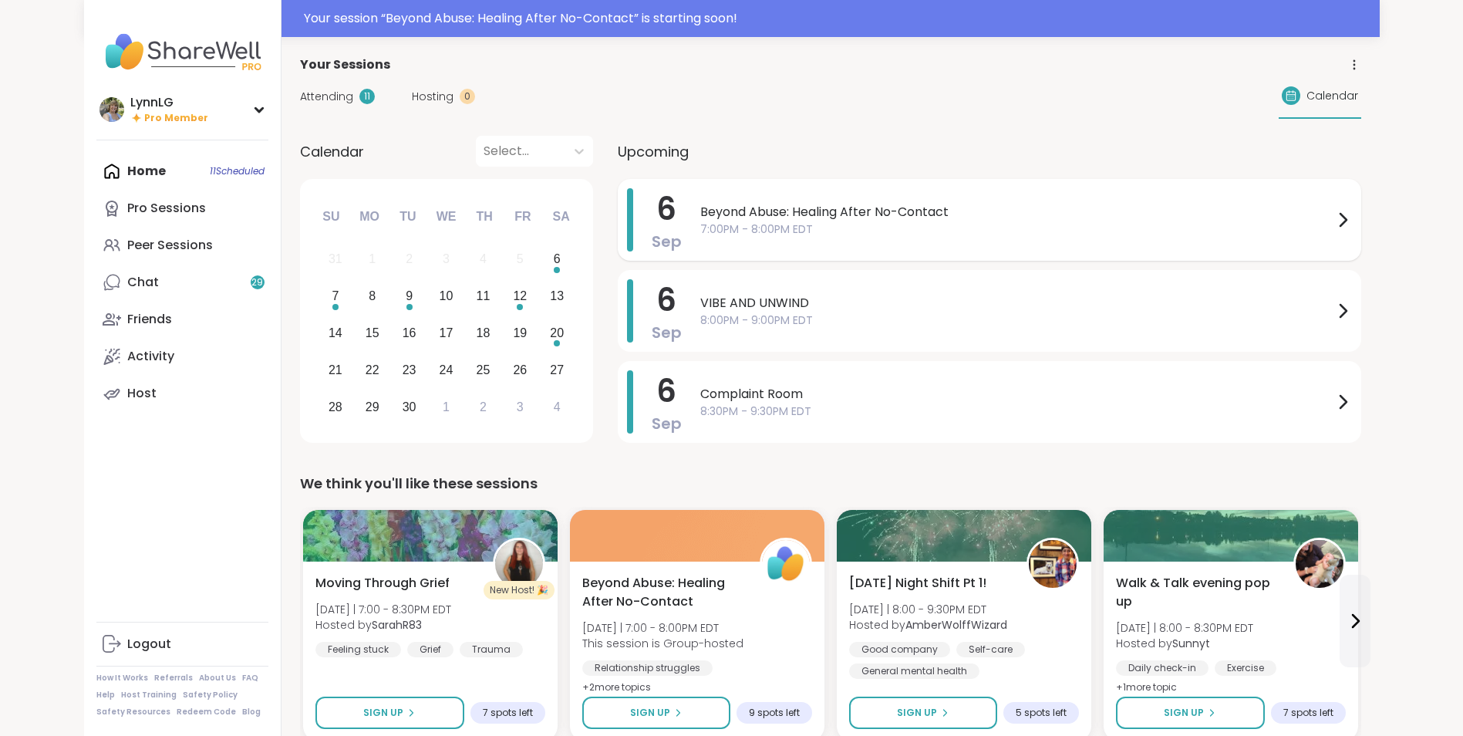
click at [1046, 212] on span "Beyond Abuse: Healing After No-Contact" at bounding box center [1016, 212] width 633 height 19
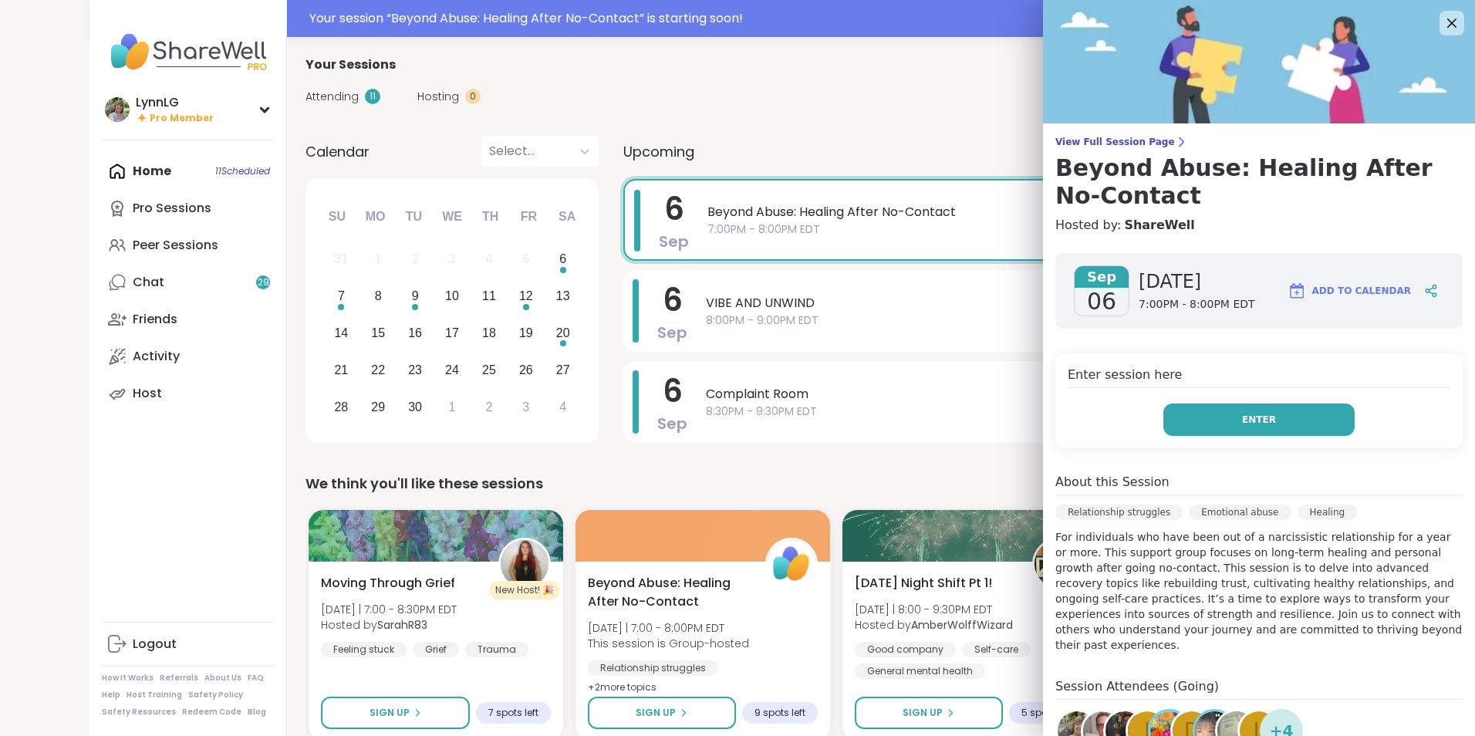
click at [1245, 416] on span "Enter" at bounding box center [1259, 420] width 34 height 14
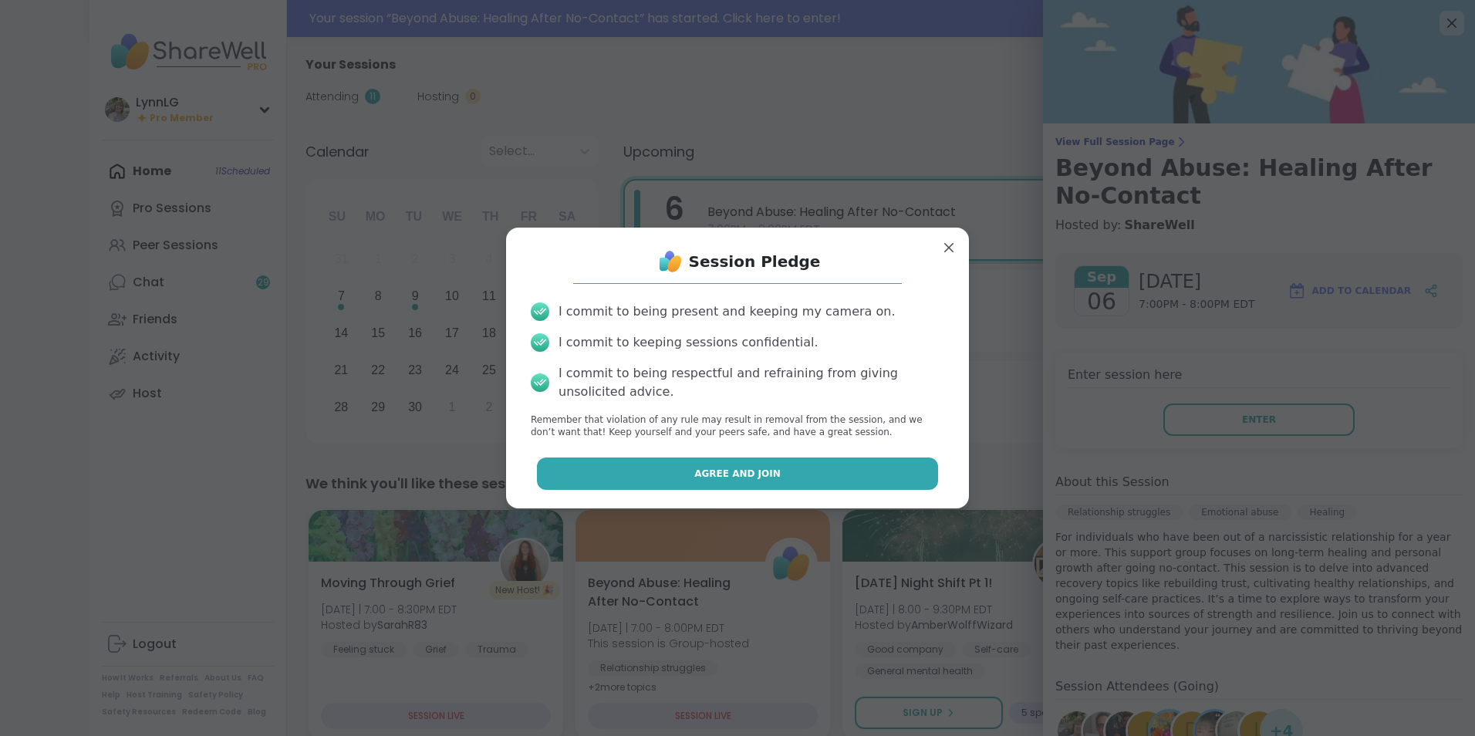
click at [706, 465] on button "Agree and Join" at bounding box center [738, 473] width 402 height 32
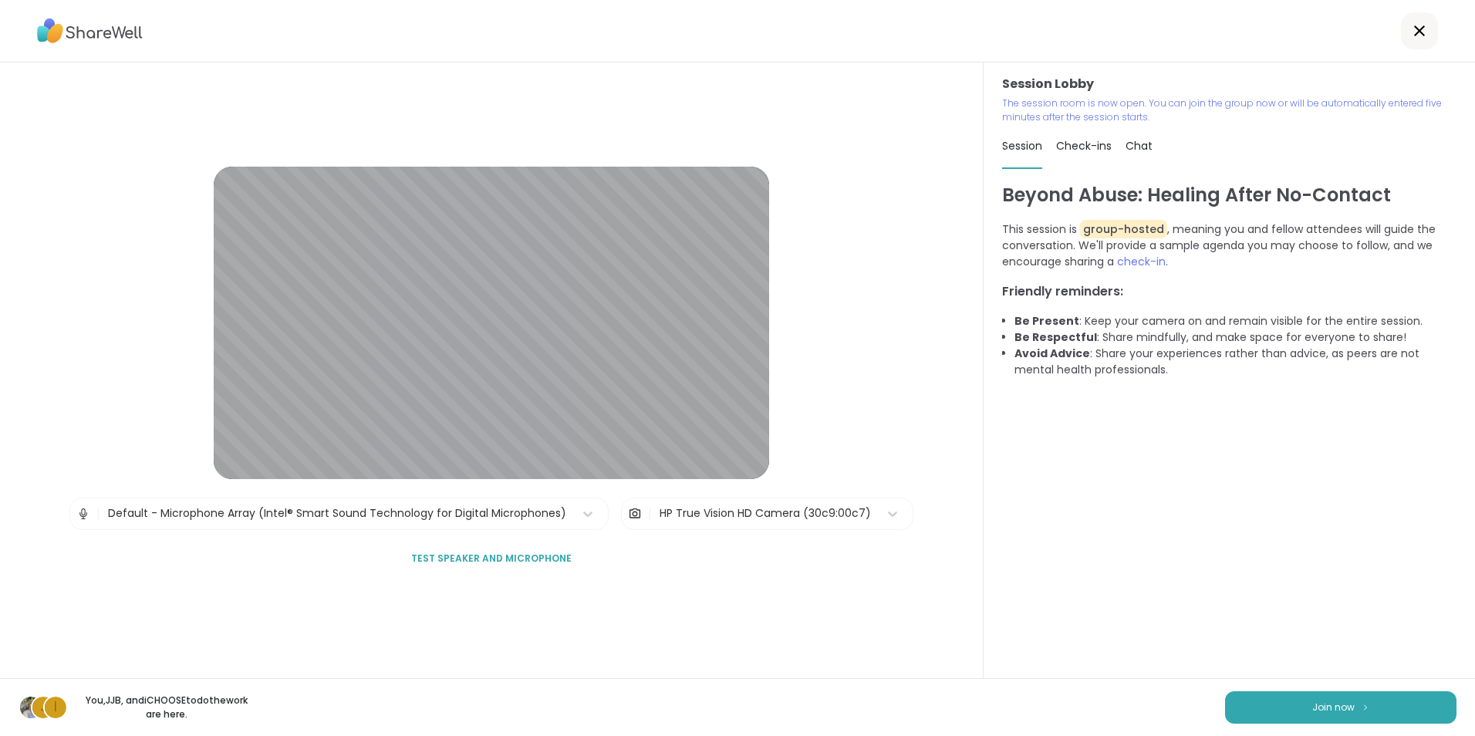
click at [1410, 25] on icon at bounding box center [1419, 31] width 19 height 19
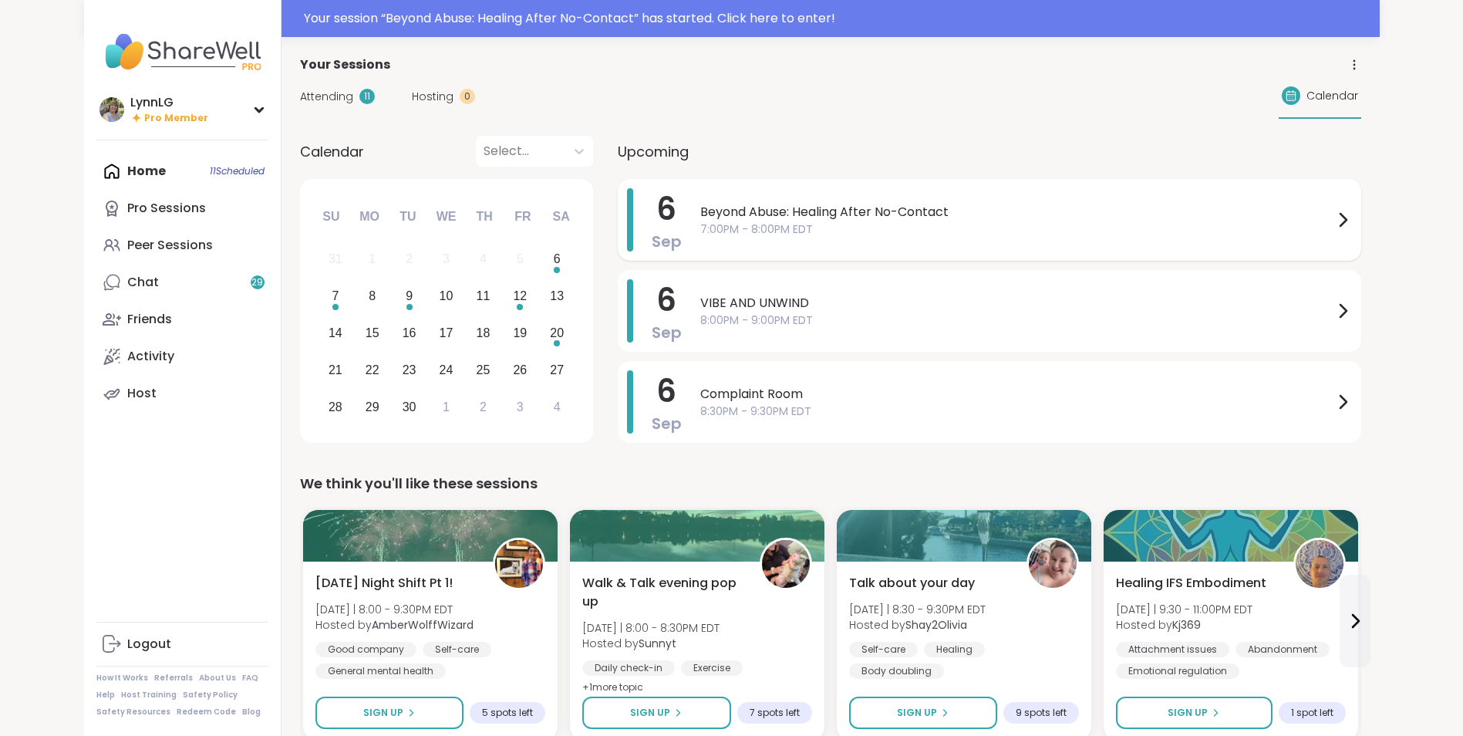
click at [1033, 228] on span "7:00PM - 8:00PM EDT" at bounding box center [1016, 229] width 633 height 16
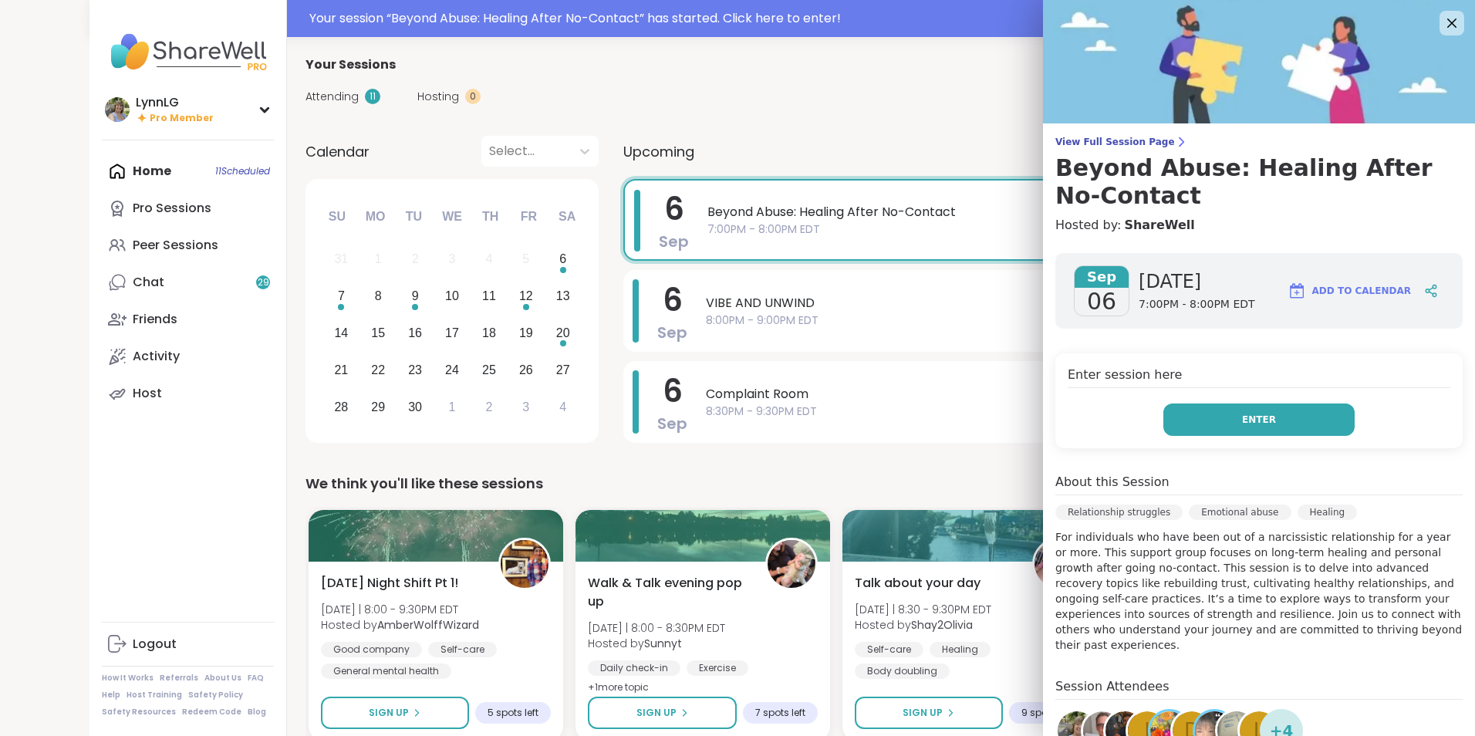
click at [1242, 416] on span "Enter" at bounding box center [1259, 420] width 34 height 14
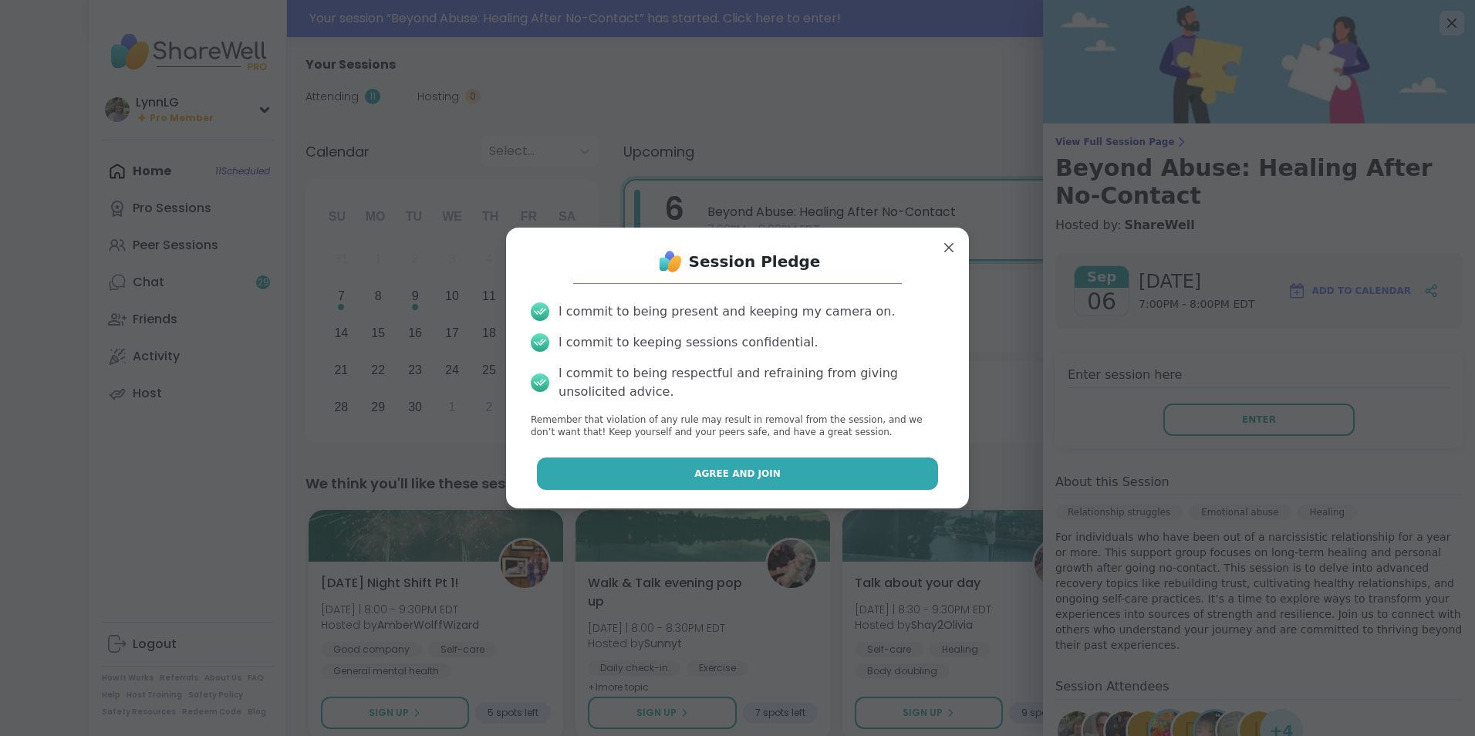
click at [776, 467] on button "Agree and Join" at bounding box center [738, 473] width 402 height 32
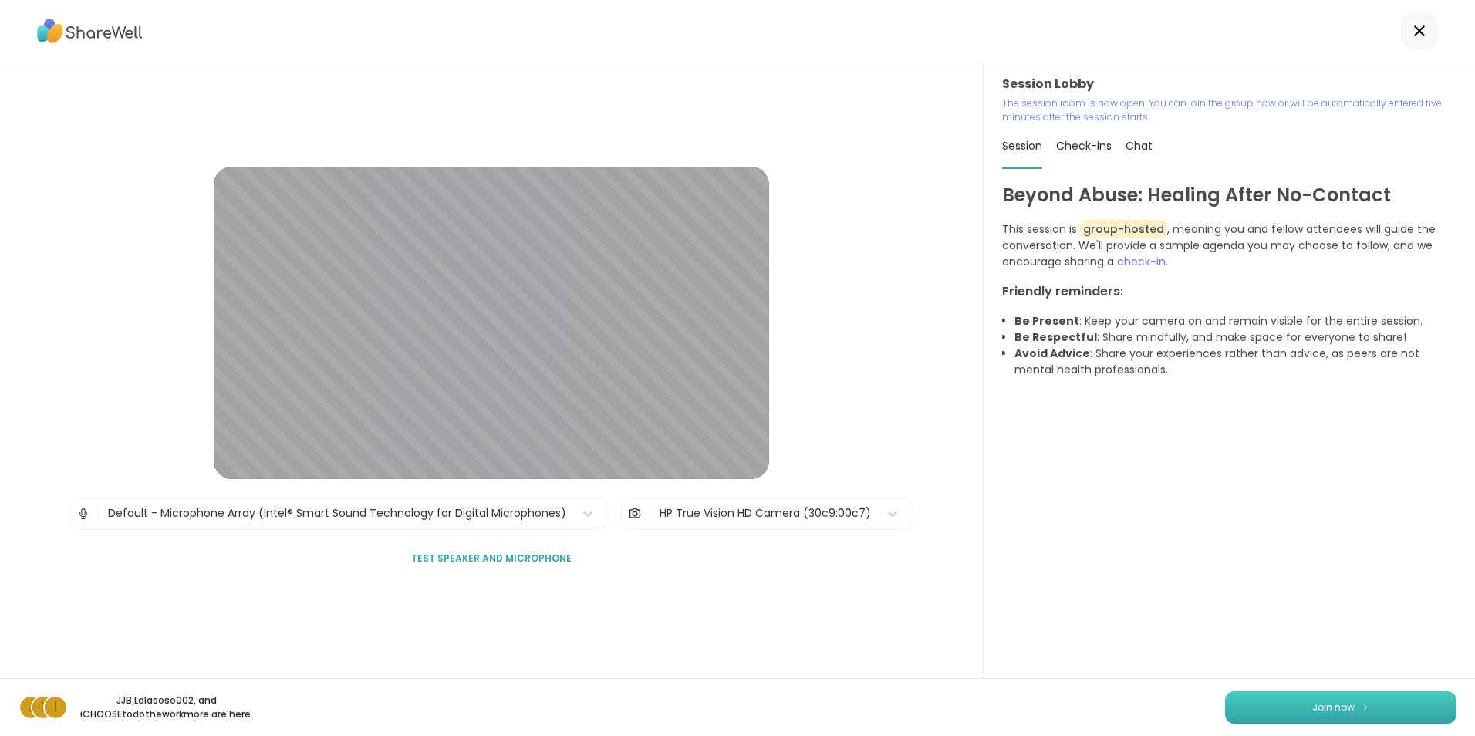
click at [1312, 706] on span "Join now" at bounding box center [1333, 707] width 42 height 14
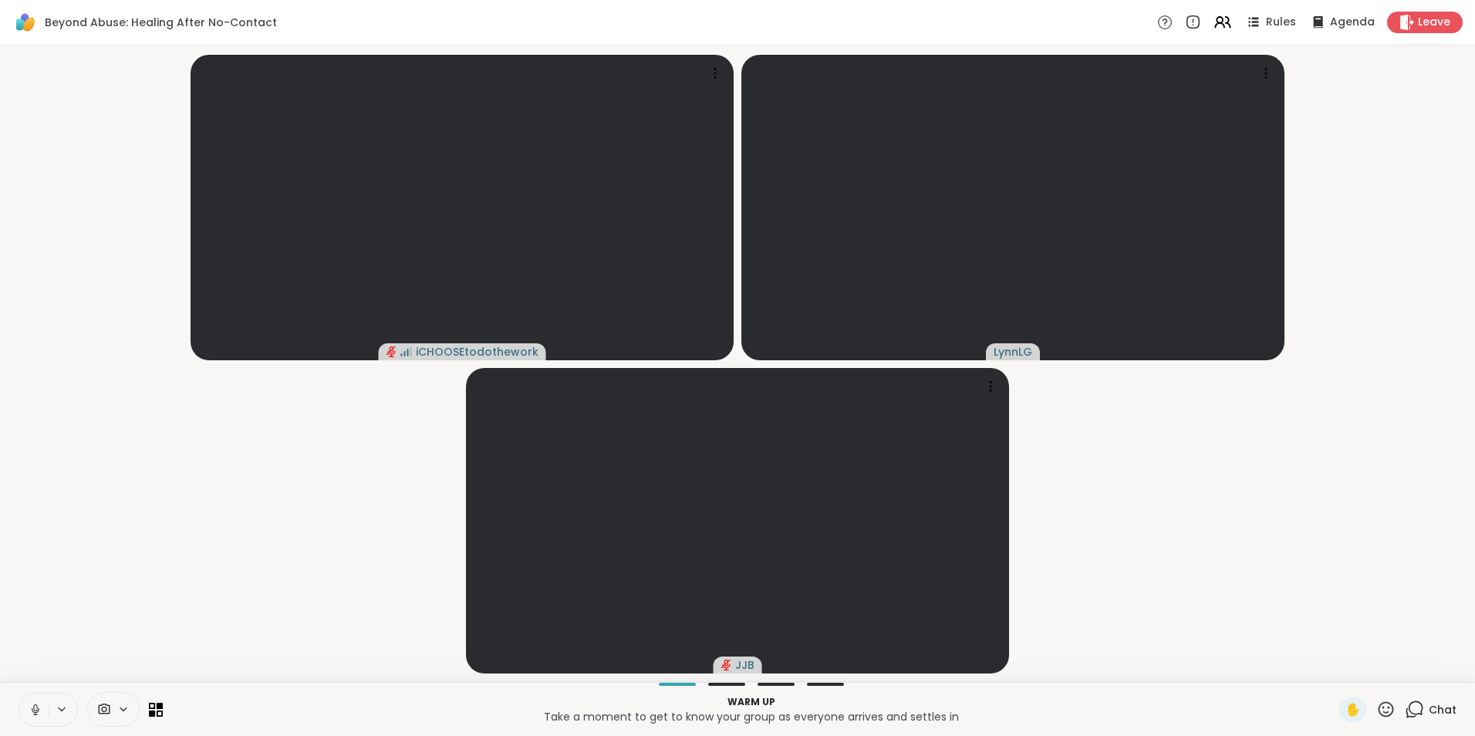
click at [36, 718] on button at bounding box center [33, 709] width 29 height 32
click at [1428, 710] on span "Chat" at bounding box center [1442, 709] width 28 height 15
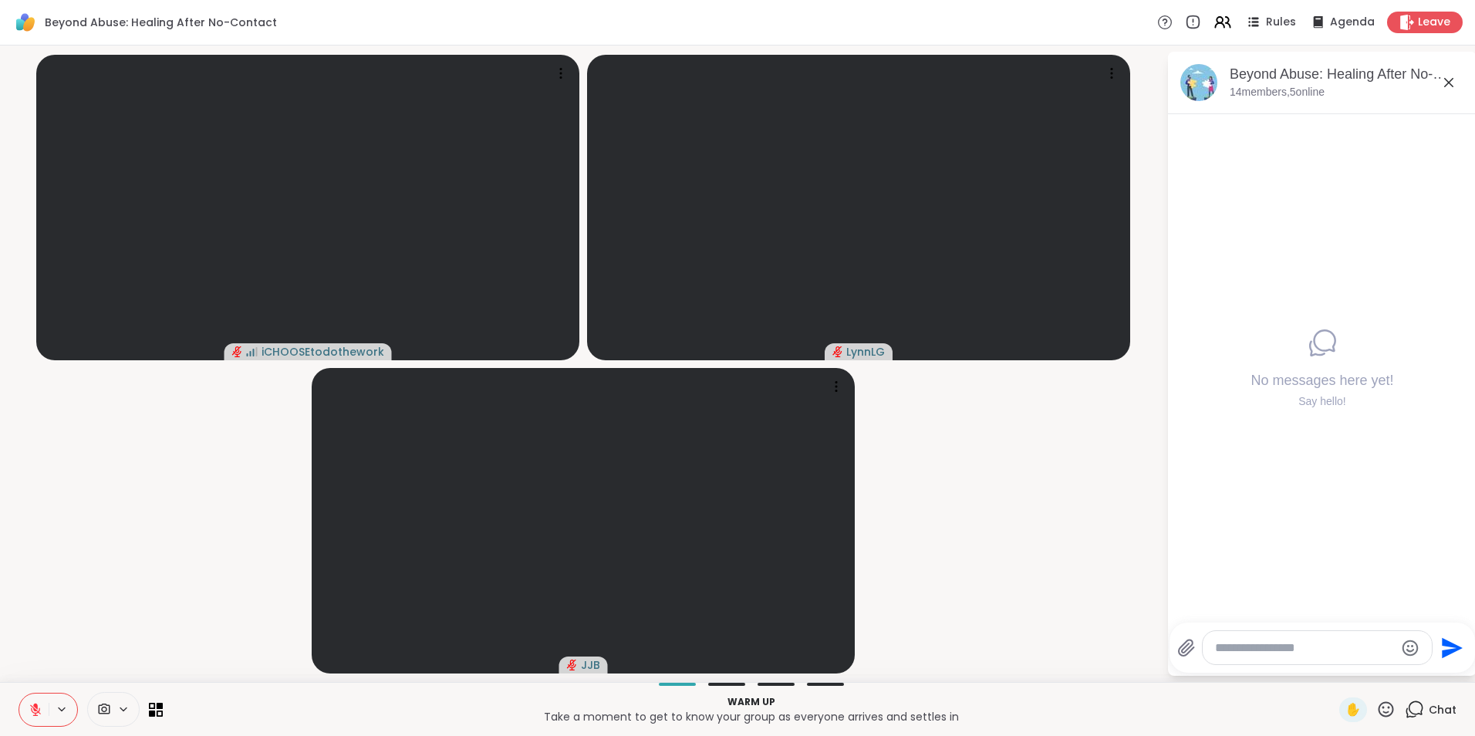
click at [1302, 645] on textarea "Type your message" at bounding box center [1305, 647] width 180 height 15
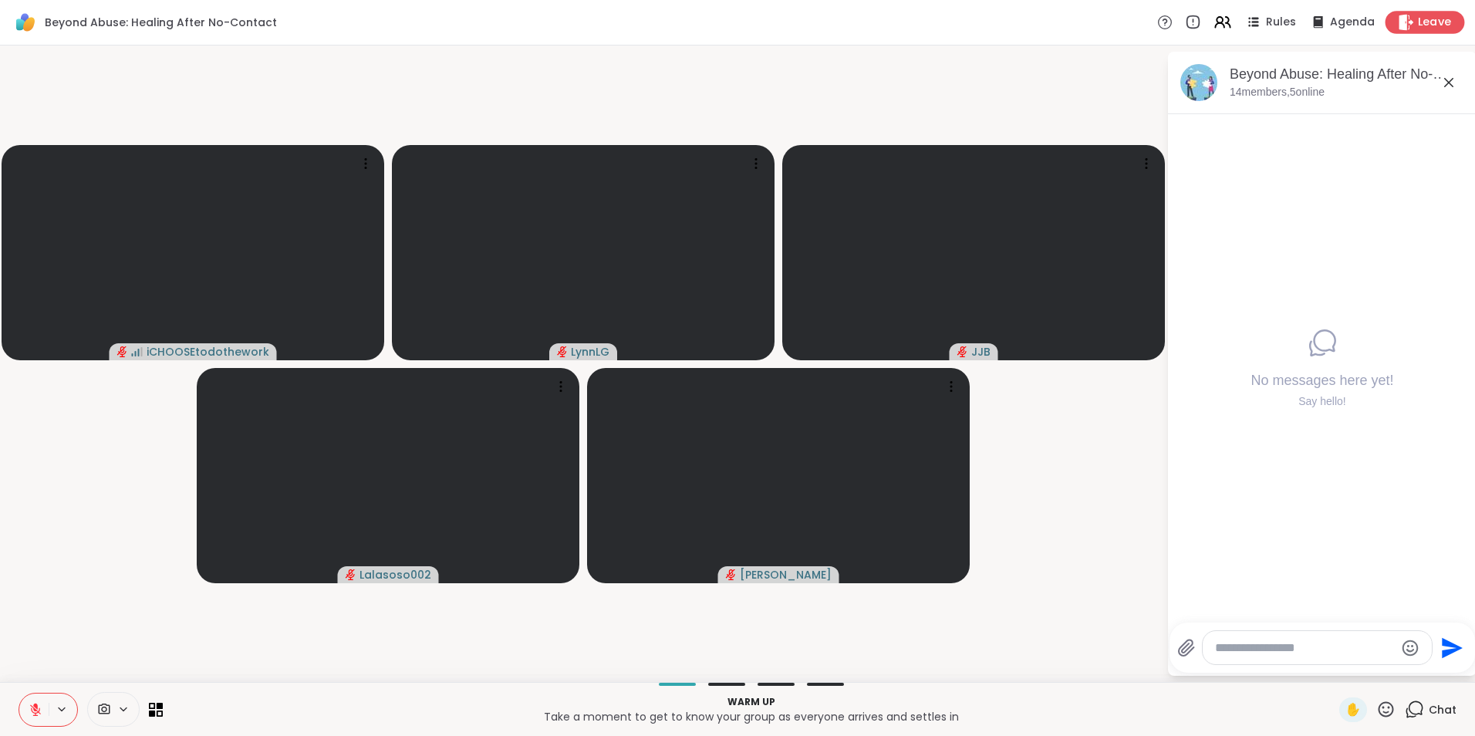
click at [1417, 25] on span "Leave" at bounding box center [1434, 23] width 34 height 16
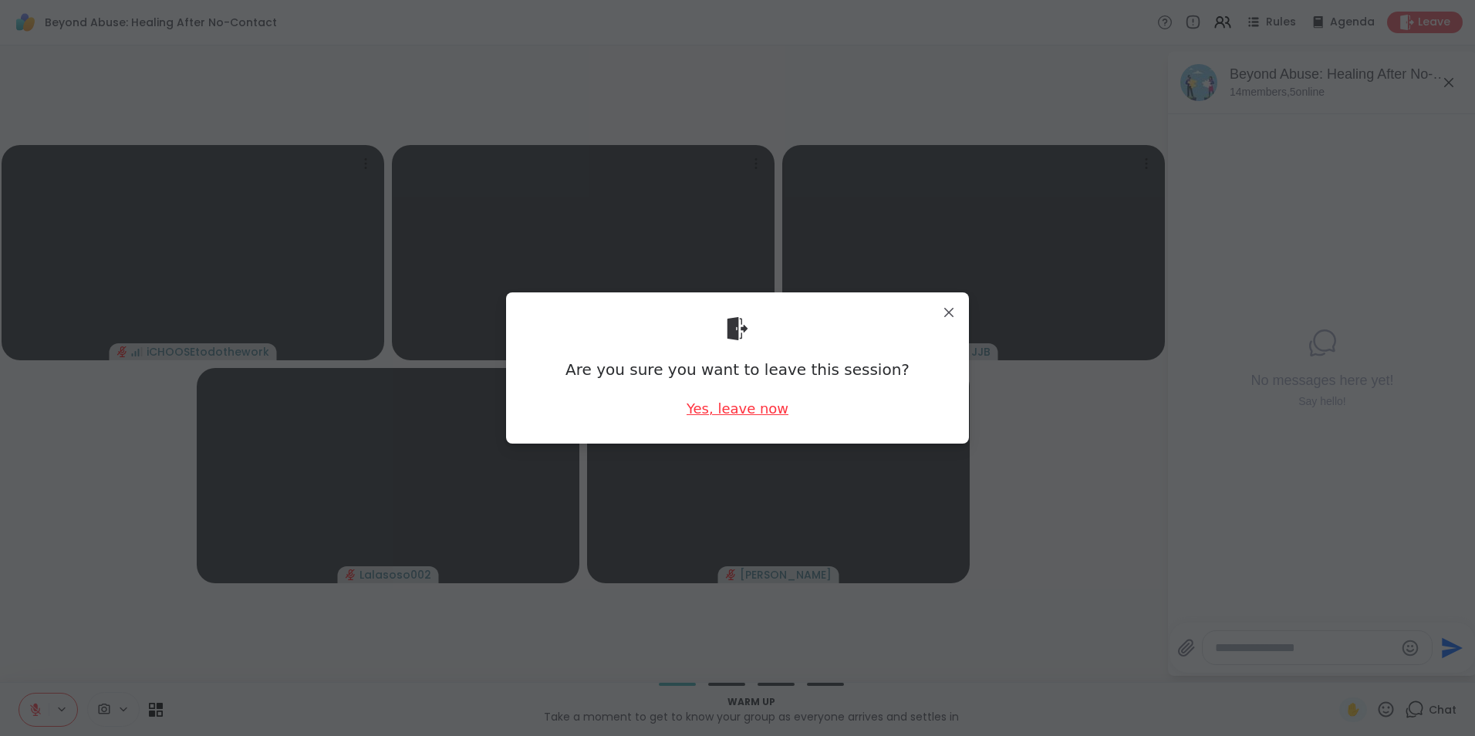
click at [745, 407] on div "Yes, leave now" at bounding box center [737, 408] width 102 height 19
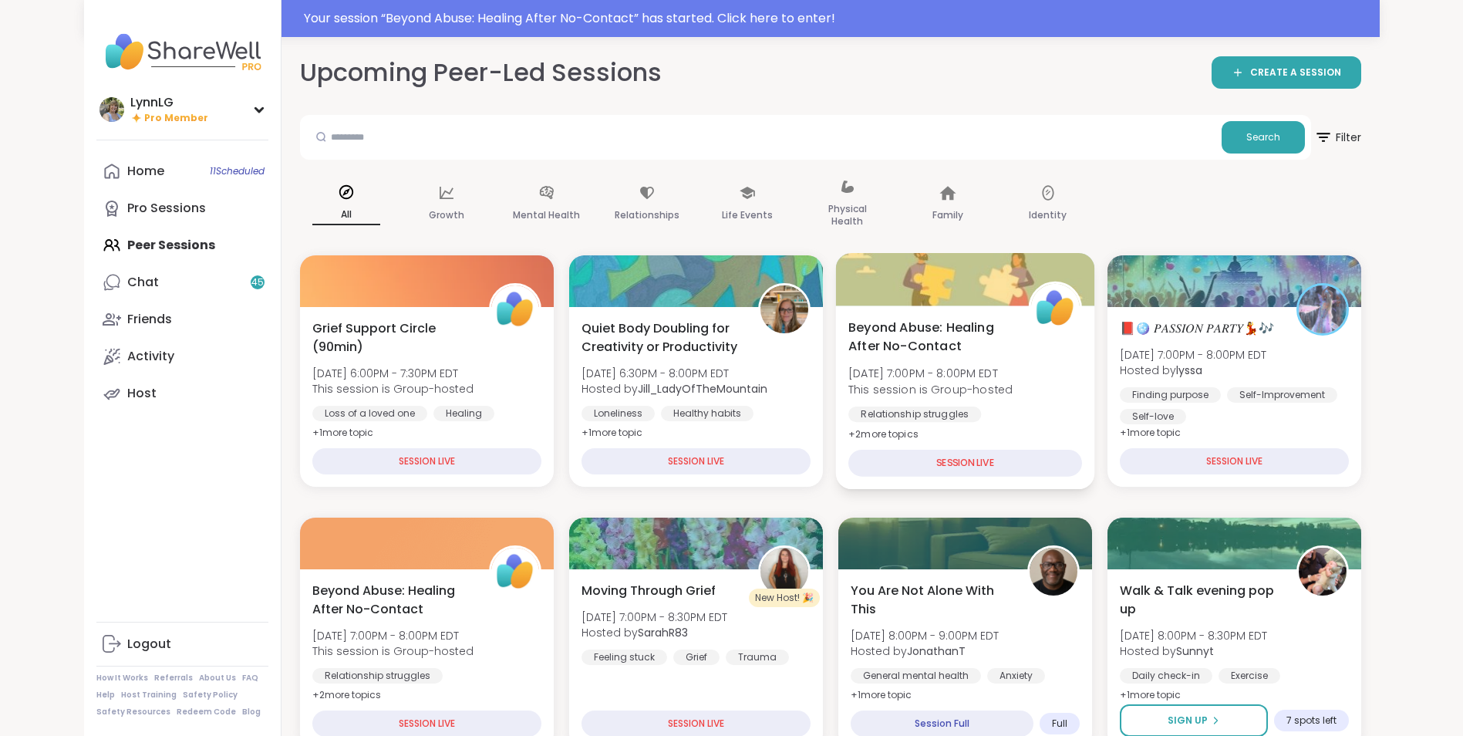
click at [1040, 391] on div "Beyond Abuse: Healing After No-Contact [DATE] 7:00PM - 8:00PM EDT This session …" at bounding box center [965, 381] width 234 height 126
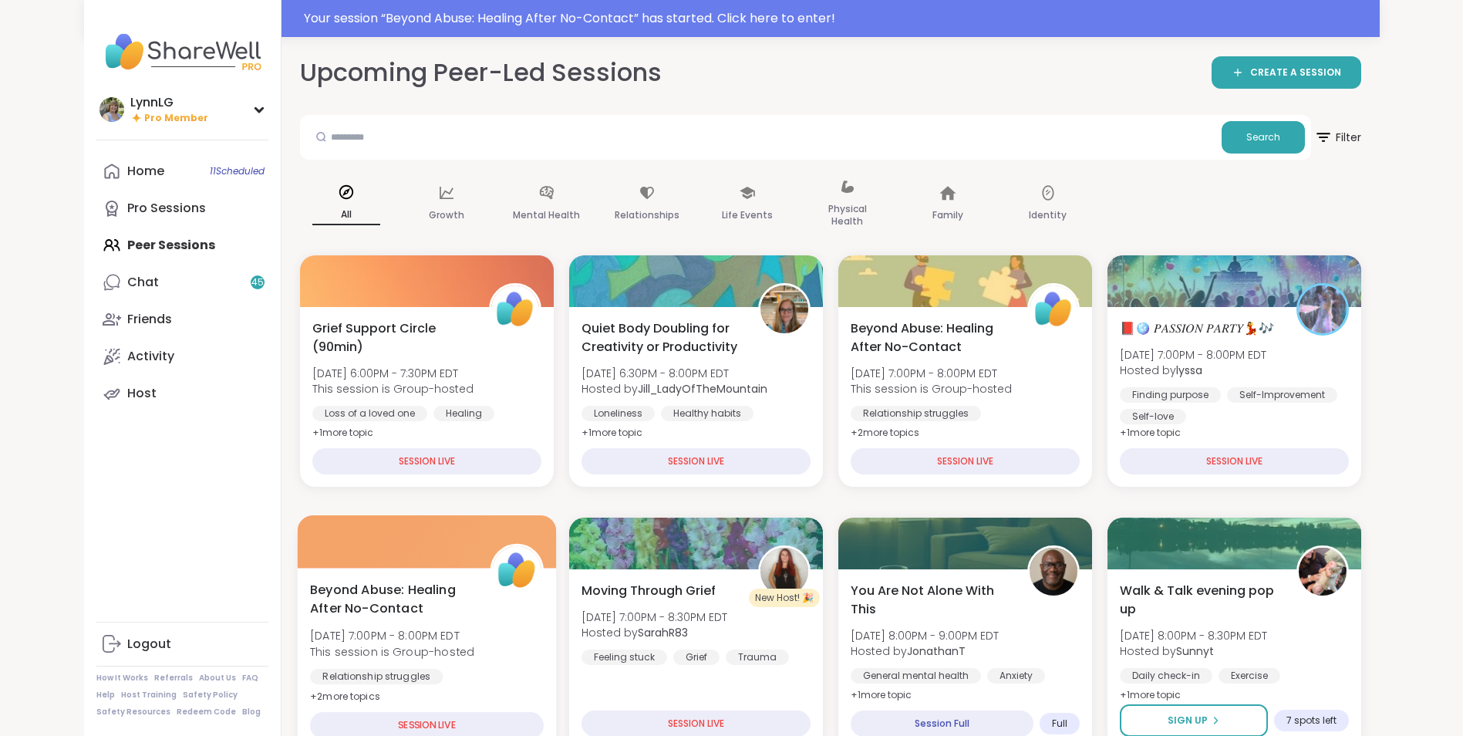
click at [517, 646] on div "Beyond Abuse: Healing After No-Contact [DATE] 7:00PM - 8:00PM EDT This session …" at bounding box center [427, 643] width 234 height 126
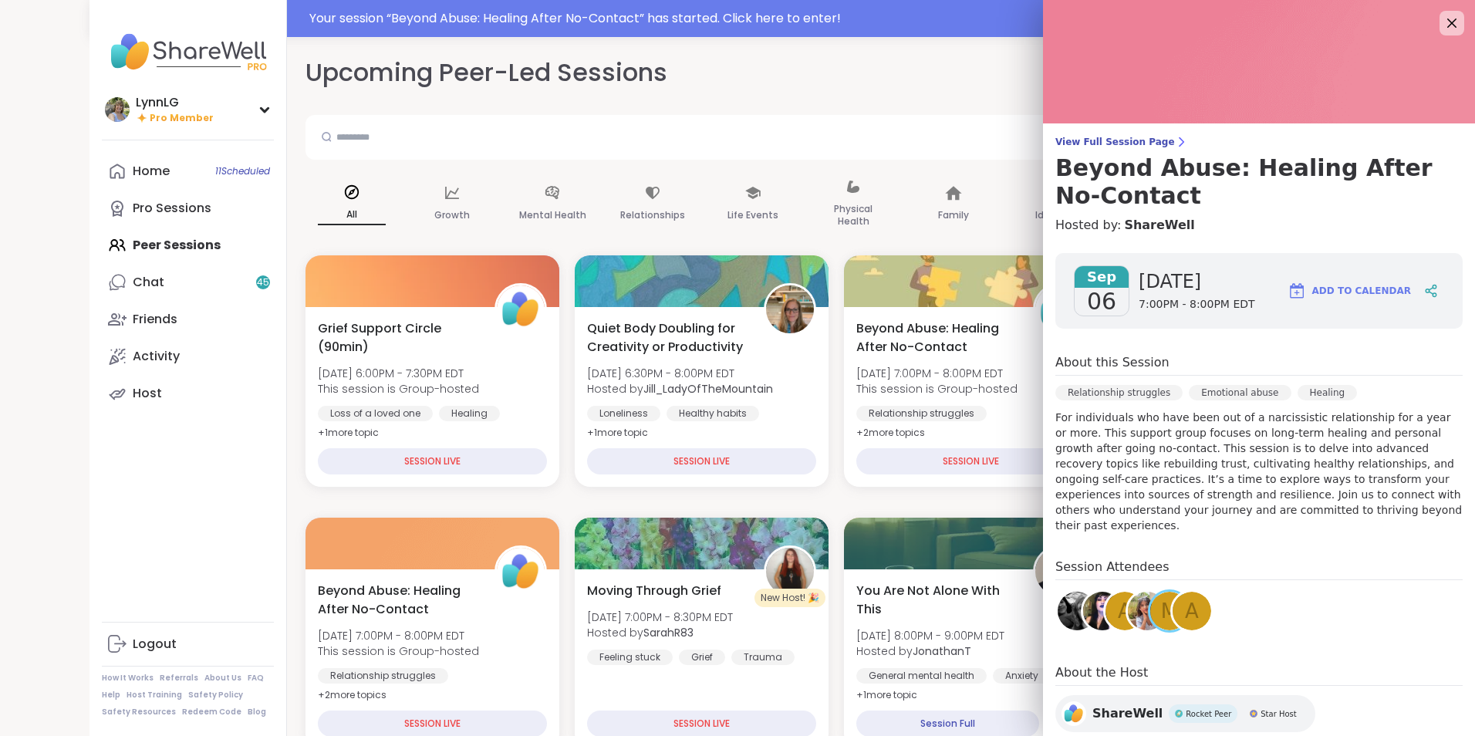
click at [1237, 587] on div "Session Attendees a m a" at bounding box center [1258, 598] width 407 height 81
click at [1441, 22] on icon at bounding box center [1450, 22] width 19 height 19
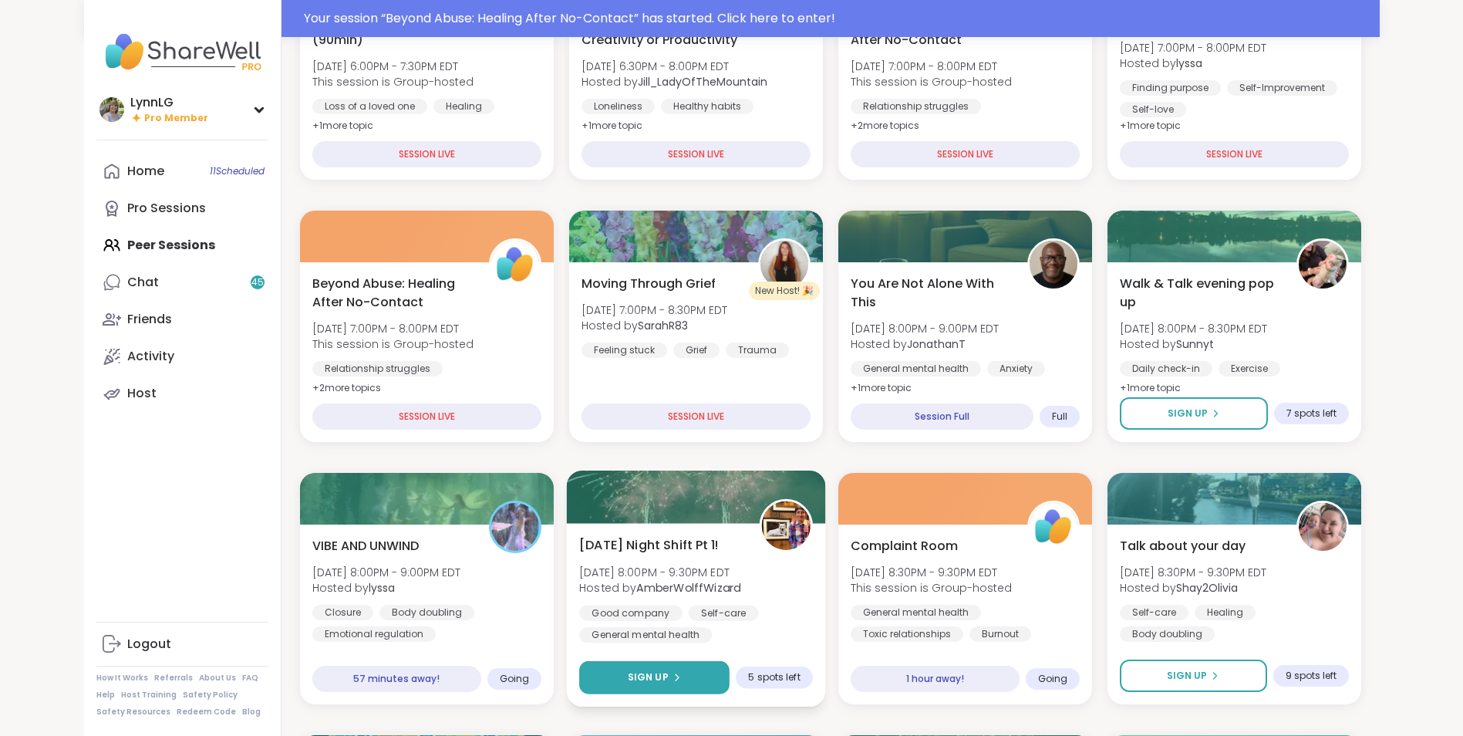
scroll to position [308, 0]
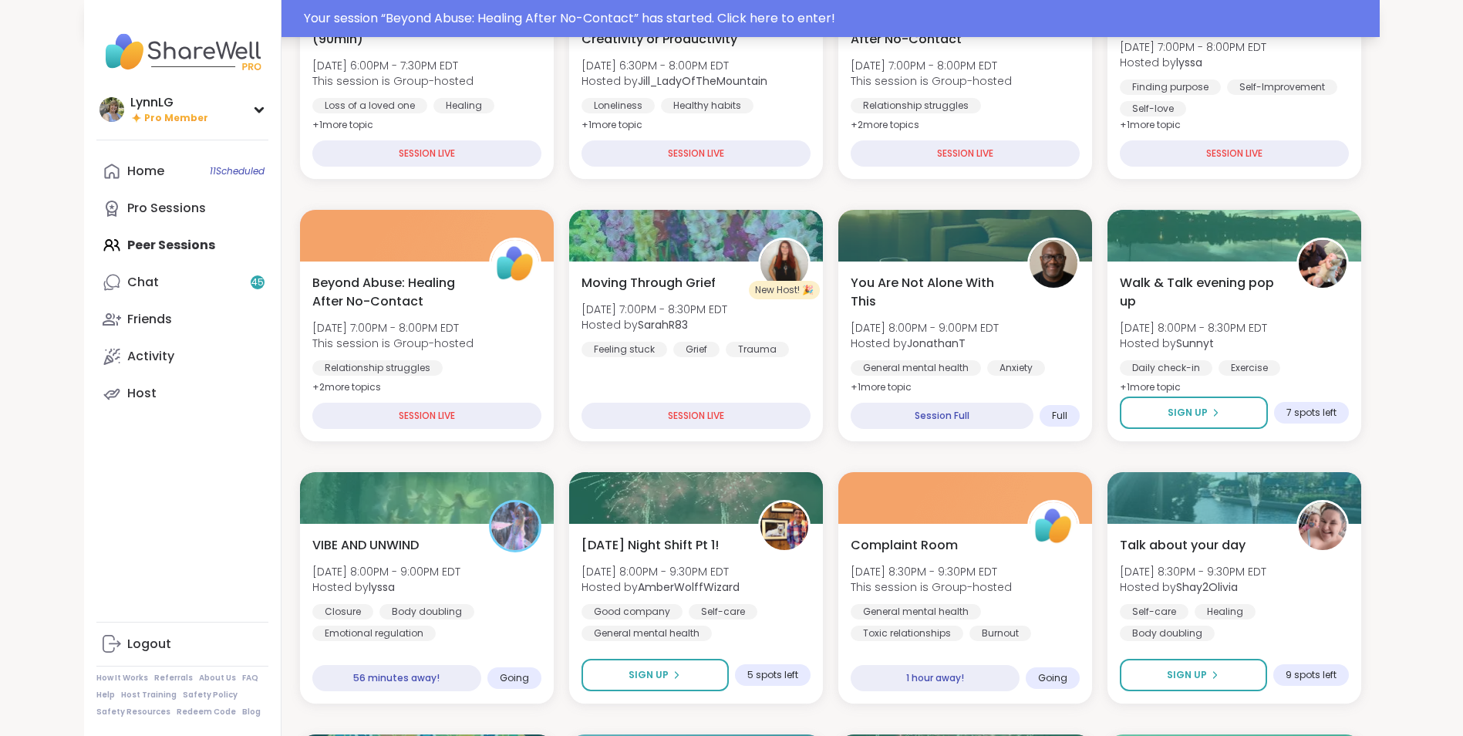
click at [893, 15] on div "Your session “ Beyond Abuse: Healing After No-Contact ” has started. Click here…" at bounding box center [837, 18] width 1067 height 19
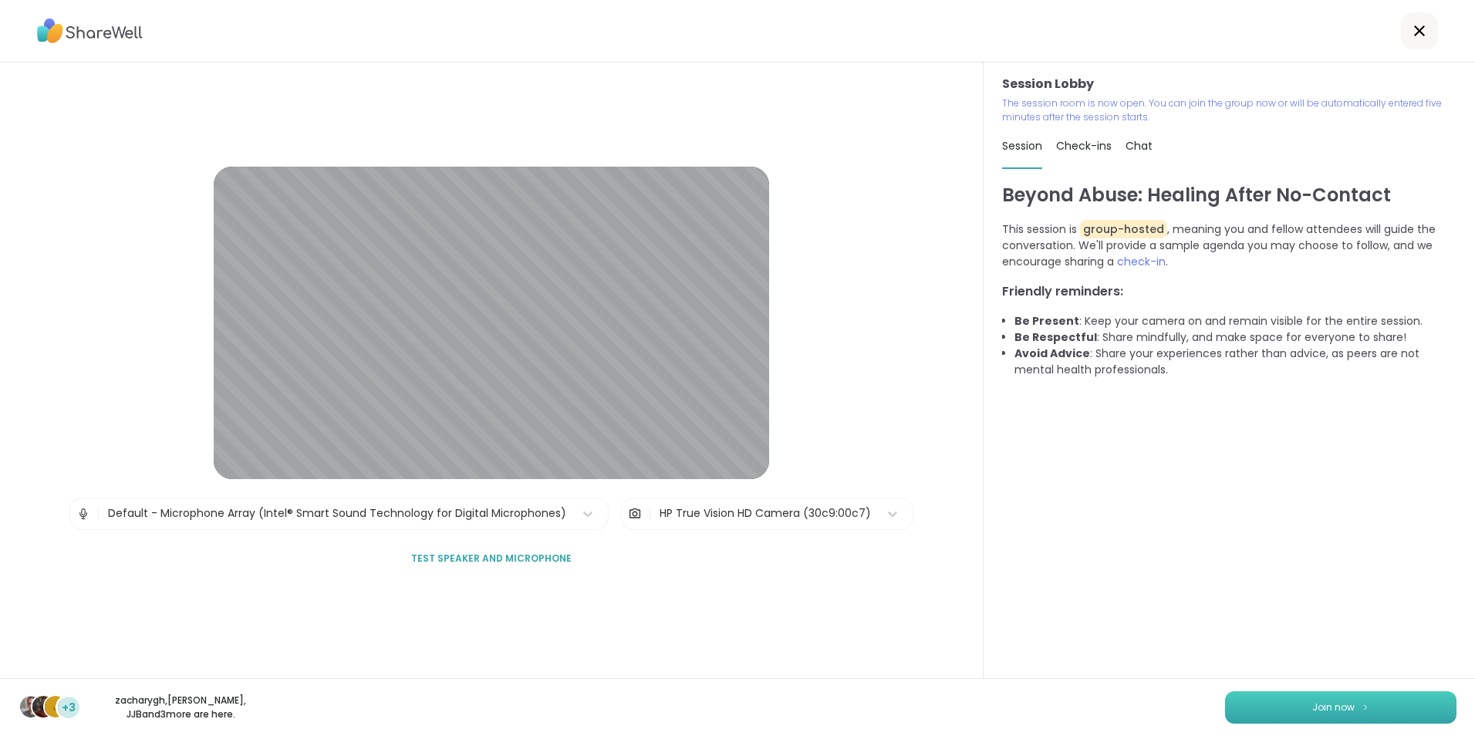
click at [1336, 708] on span "Join now" at bounding box center [1333, 707] width 42 height 14
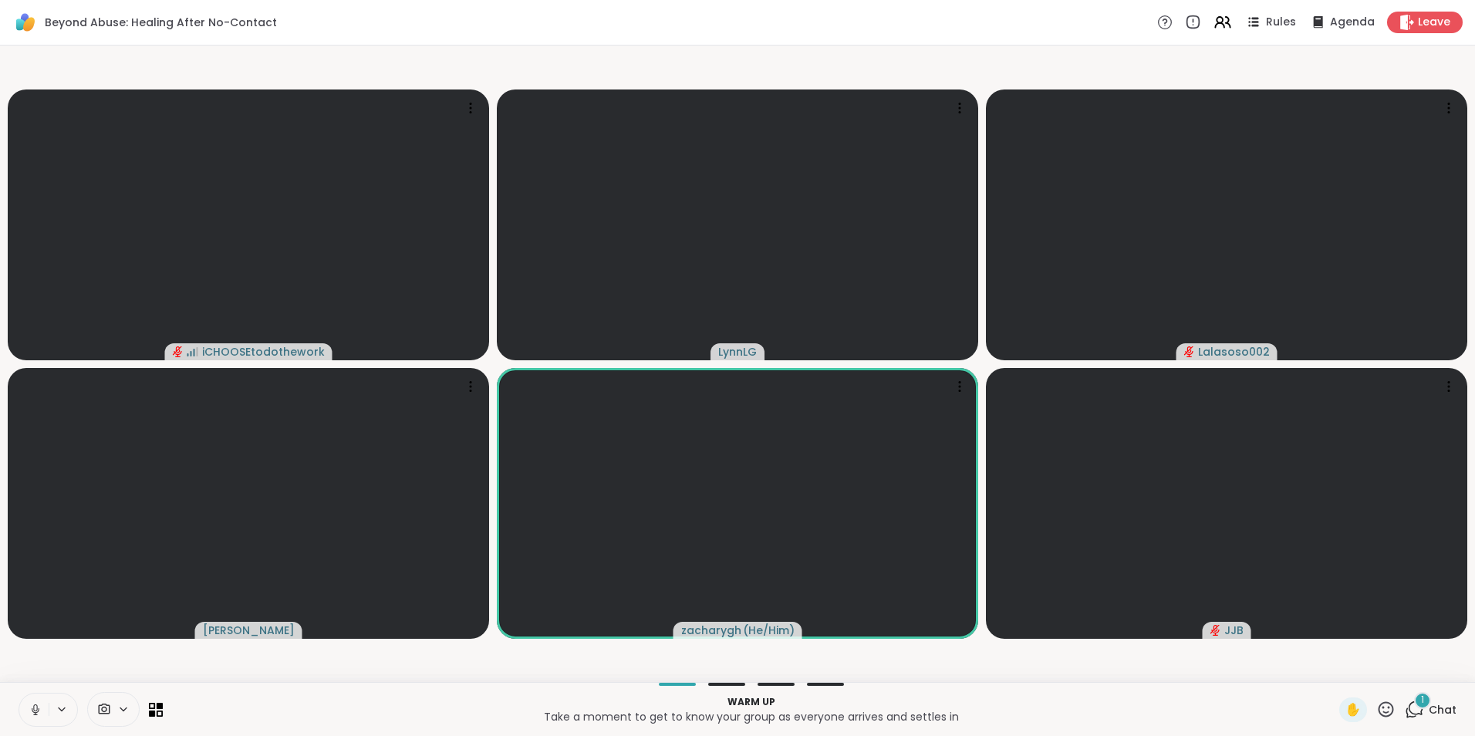
click at [46, 708] on button at bounding box center [33, 709] width 29 height 32
click at [1429, 704] on span "Chat" at bounding box center [1442, 709] width 28 height 15
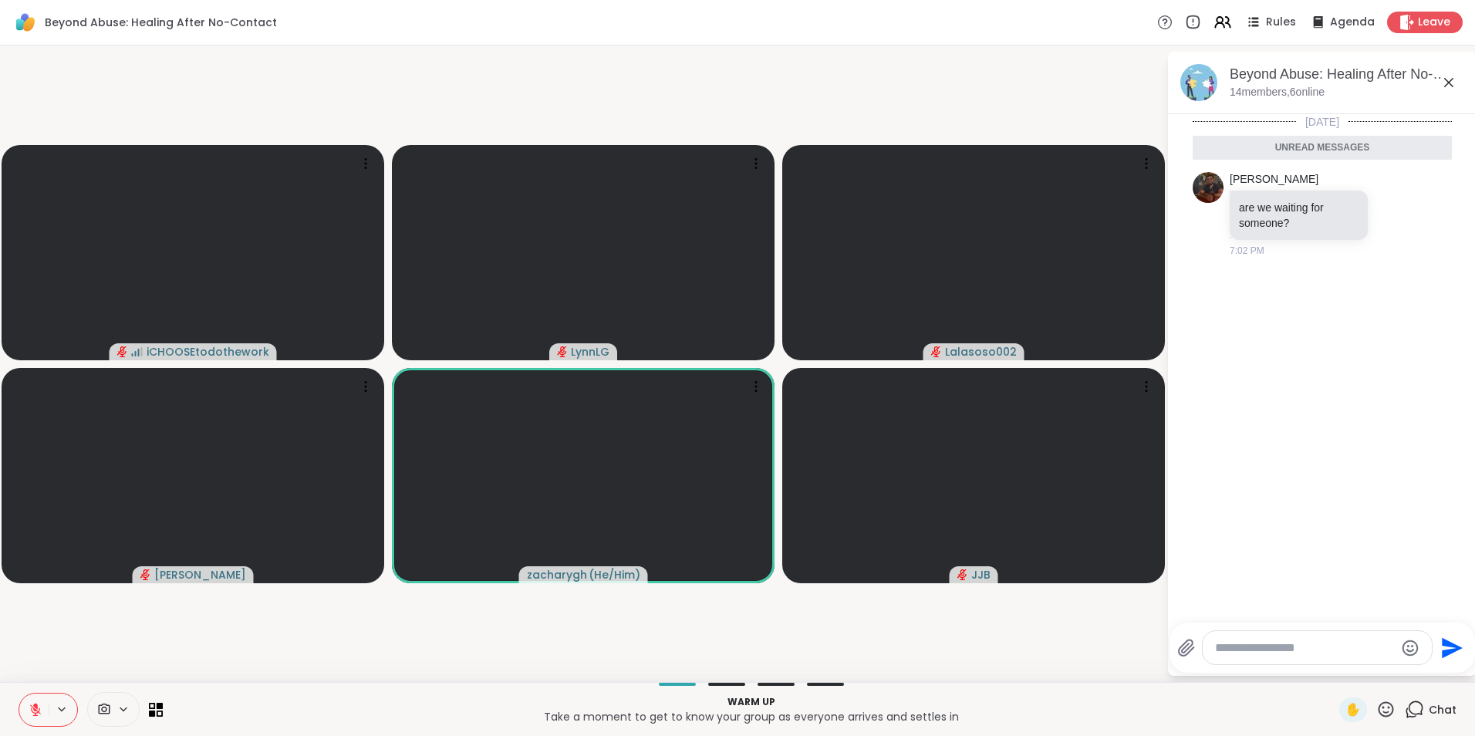
click at [1293, 650] on textarea "Type your message" at bounding box center [1305, 647] width 180 height 15
type textarea "***"
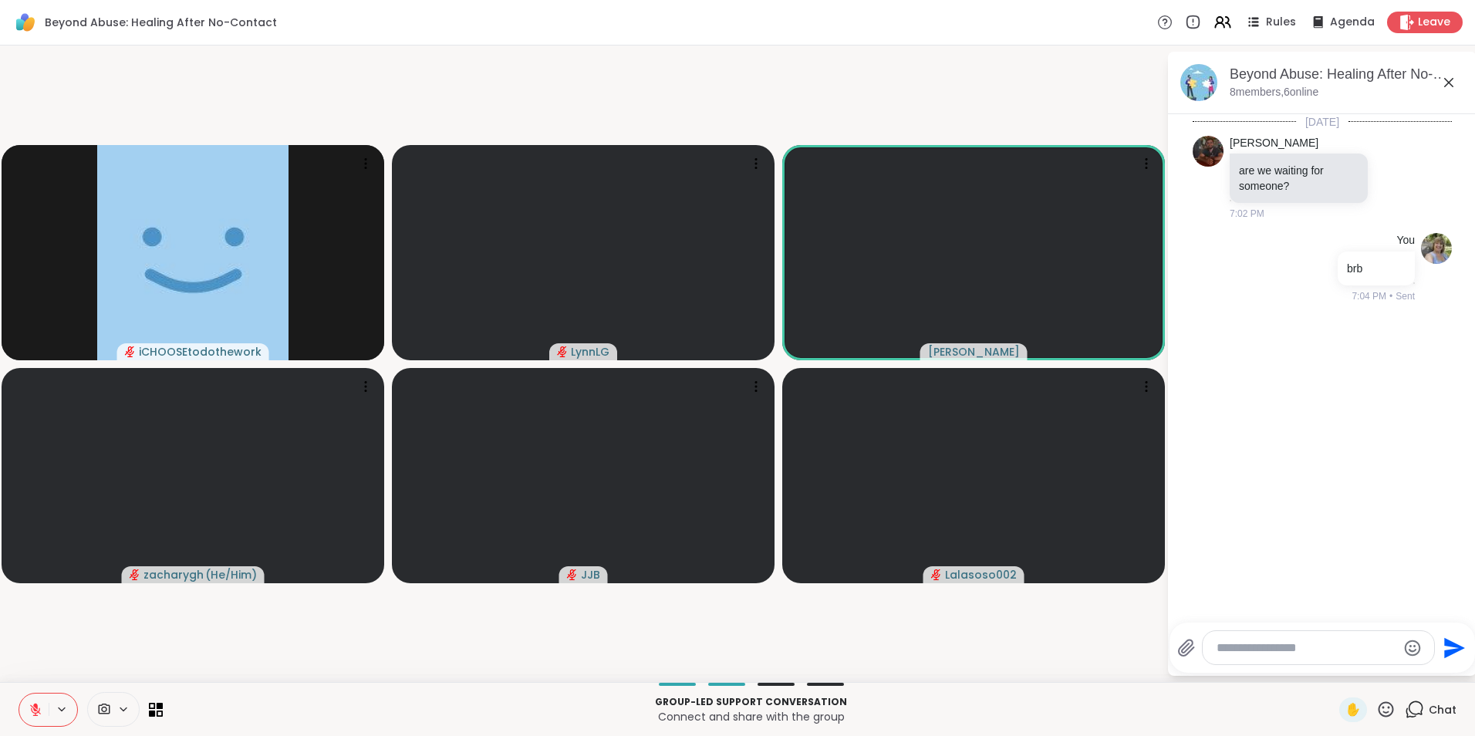
click at [1304, 644] on textarea "Type your message" at bounding box center [1306, 647] width 180 height 15
type textarea "**********"
click at [1448, 638] on icon "Send" at bounding box center [1454, 642] width 21 height 21
click at [1422, 19] on span "Leave" at bounding box center [1434, 23] width 34 height 16
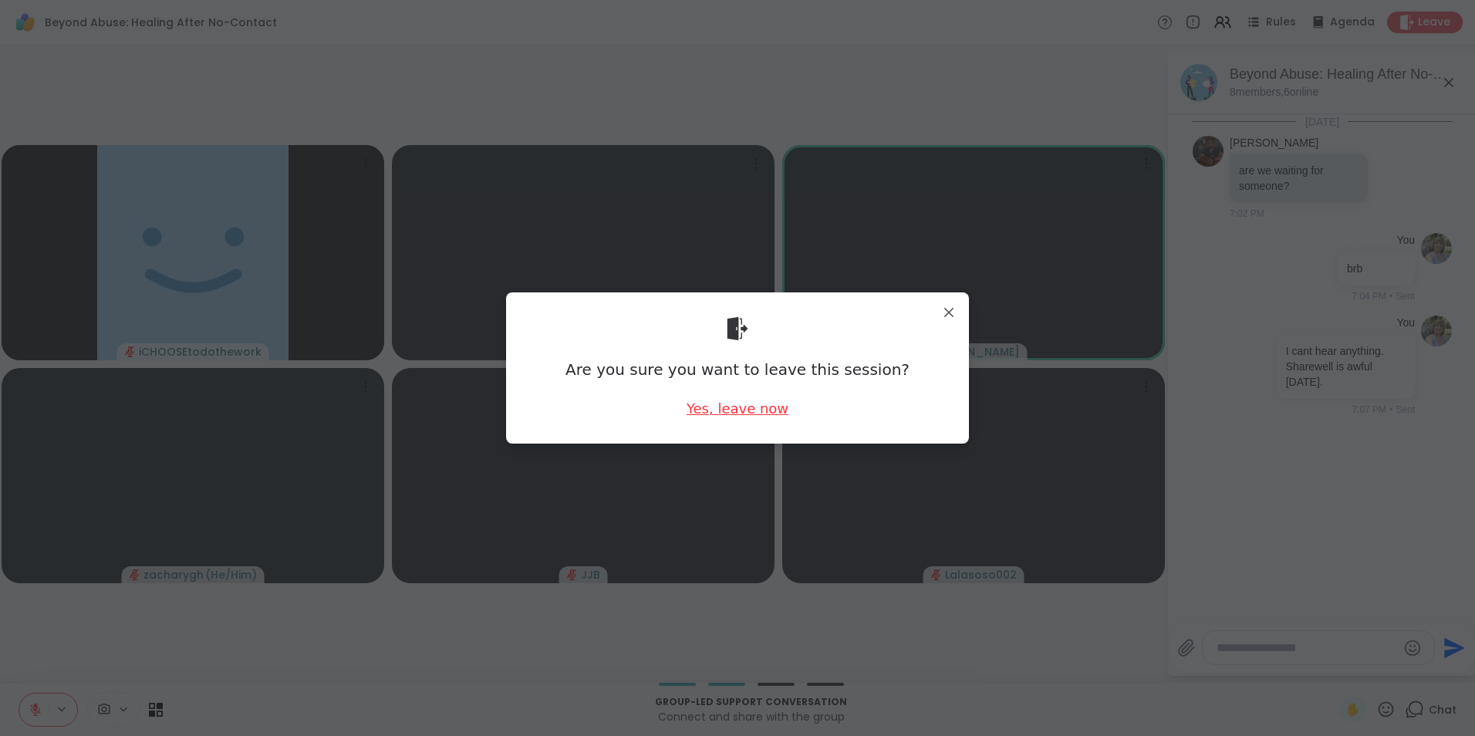
click at [740, 416] on div "Yes, leave now" at bounding box center [737, 408] width 102 height 19
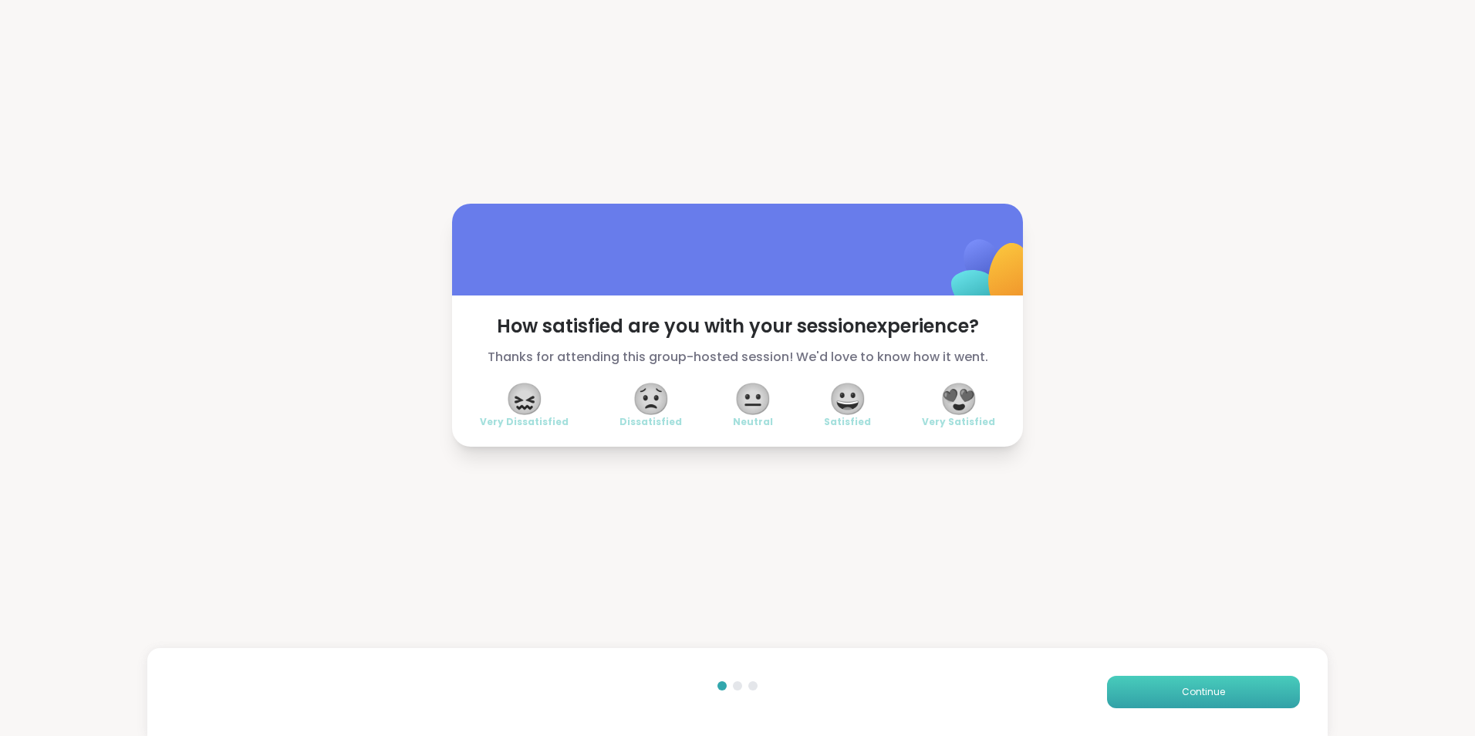
click at [1210, 689] on span "Continue" at bounding box center [1202, 692] width 43 height 14
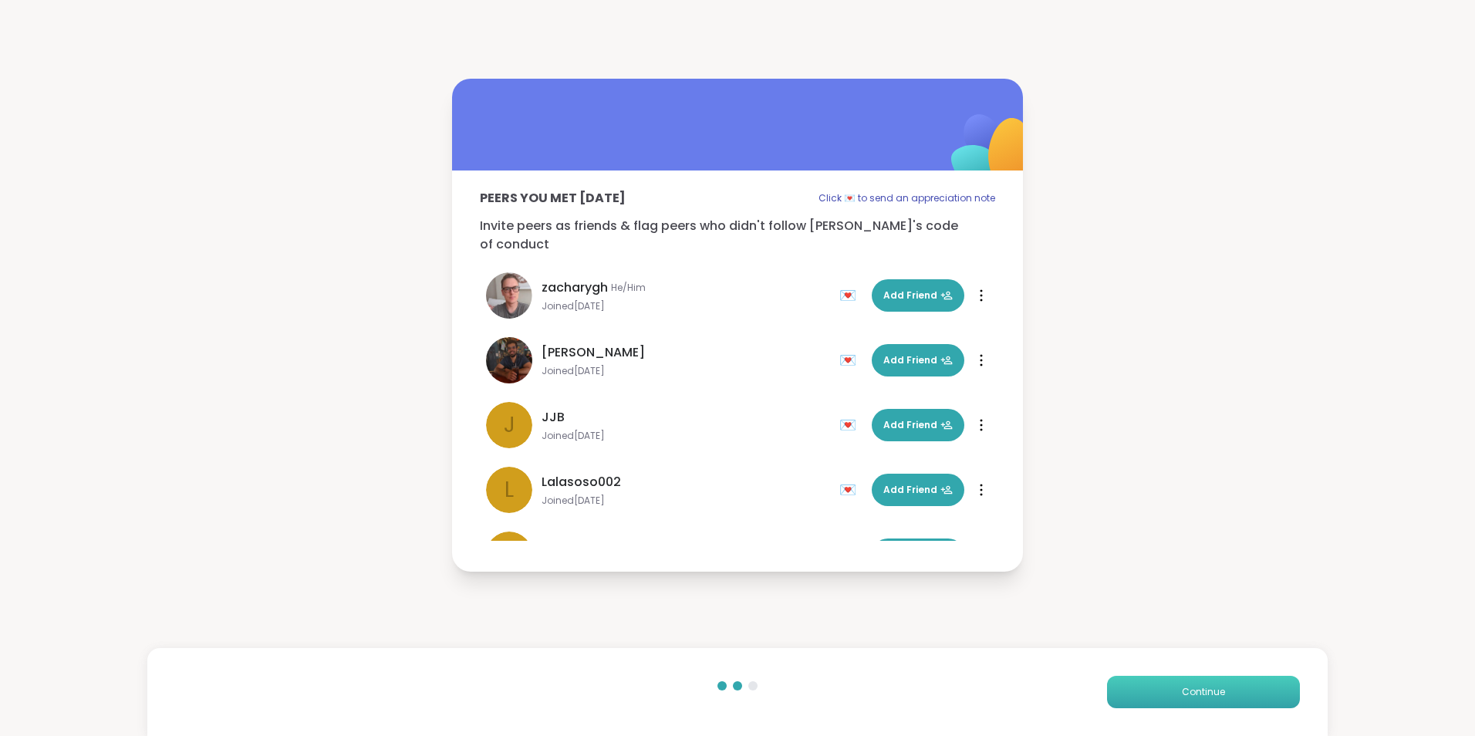
click at [1210, 689] on span "Continue" at bounding box center [1202, 692] width 43 height 14
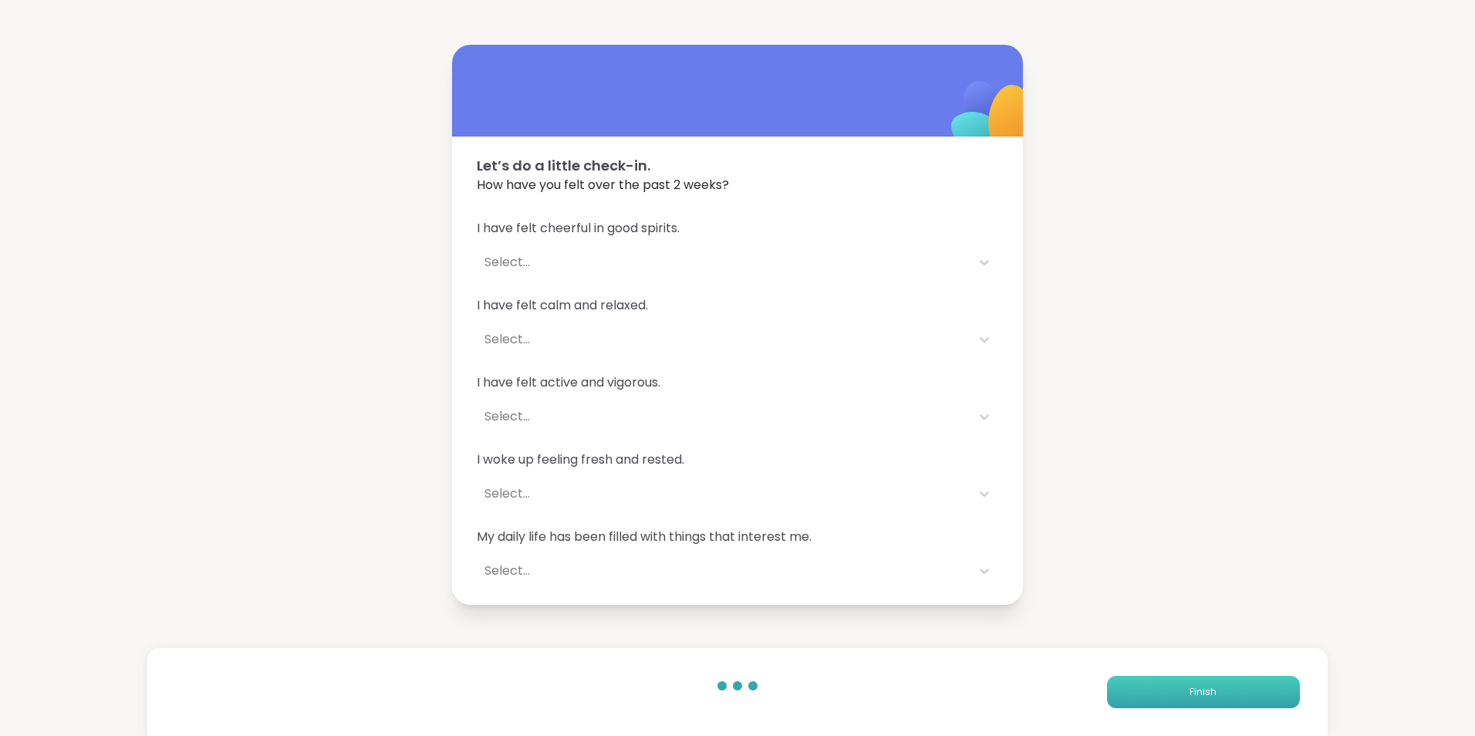
click at [1210, 689] on button "Finish" at bounding box center [1203, 692] width 193 height 32
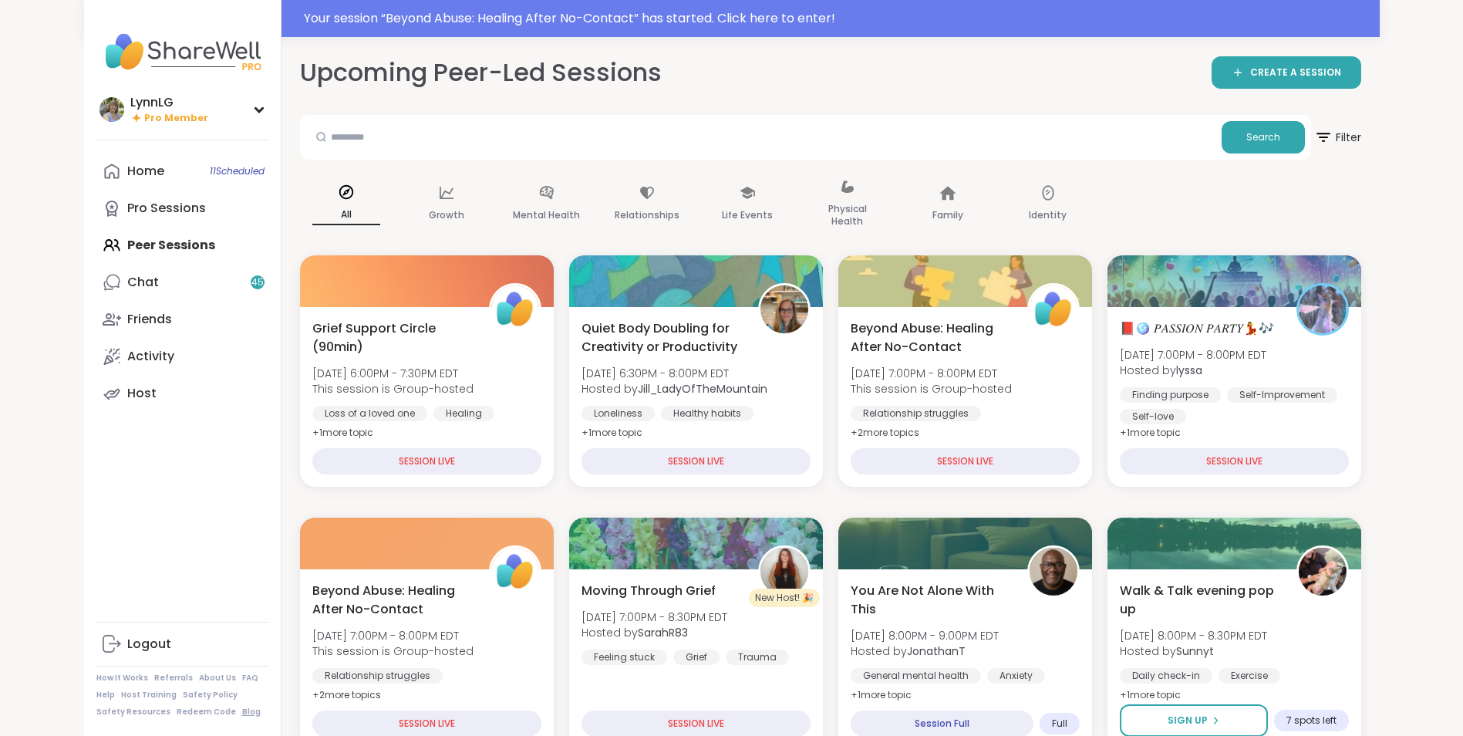
click at [242, 713] on link "Blog" at bounding box center [251, 711] width 19 height 11
